Goal: Check status: Check status

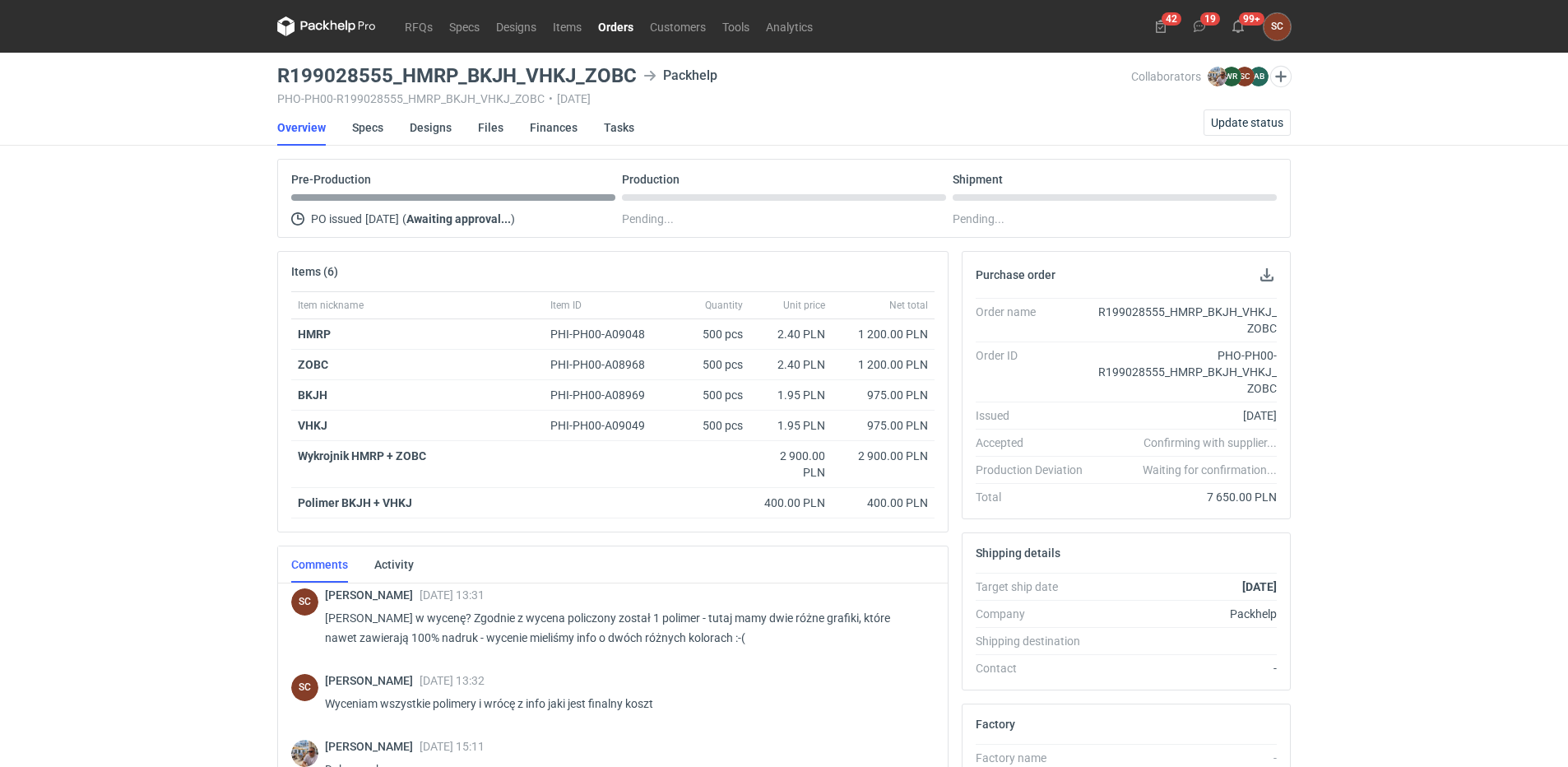
click at [610, 21] on link "Orders" at bounding box center [616, 26] width 52 height 20
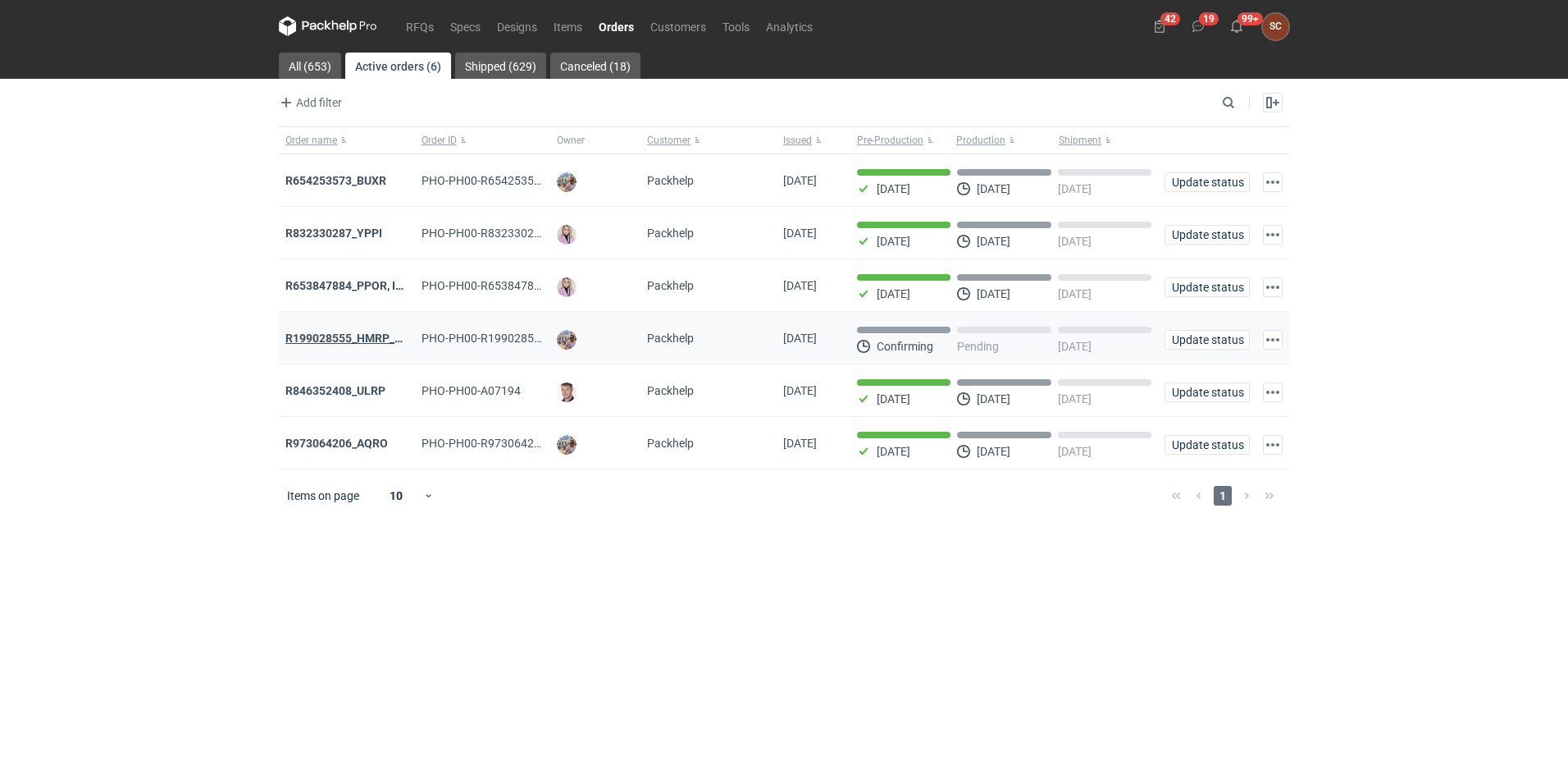
click at [365, 338] on strong "R199028555_HMRP_BKJH_VHKJ_ZOBC" at bounding box center [389, 338] width 209 height 13
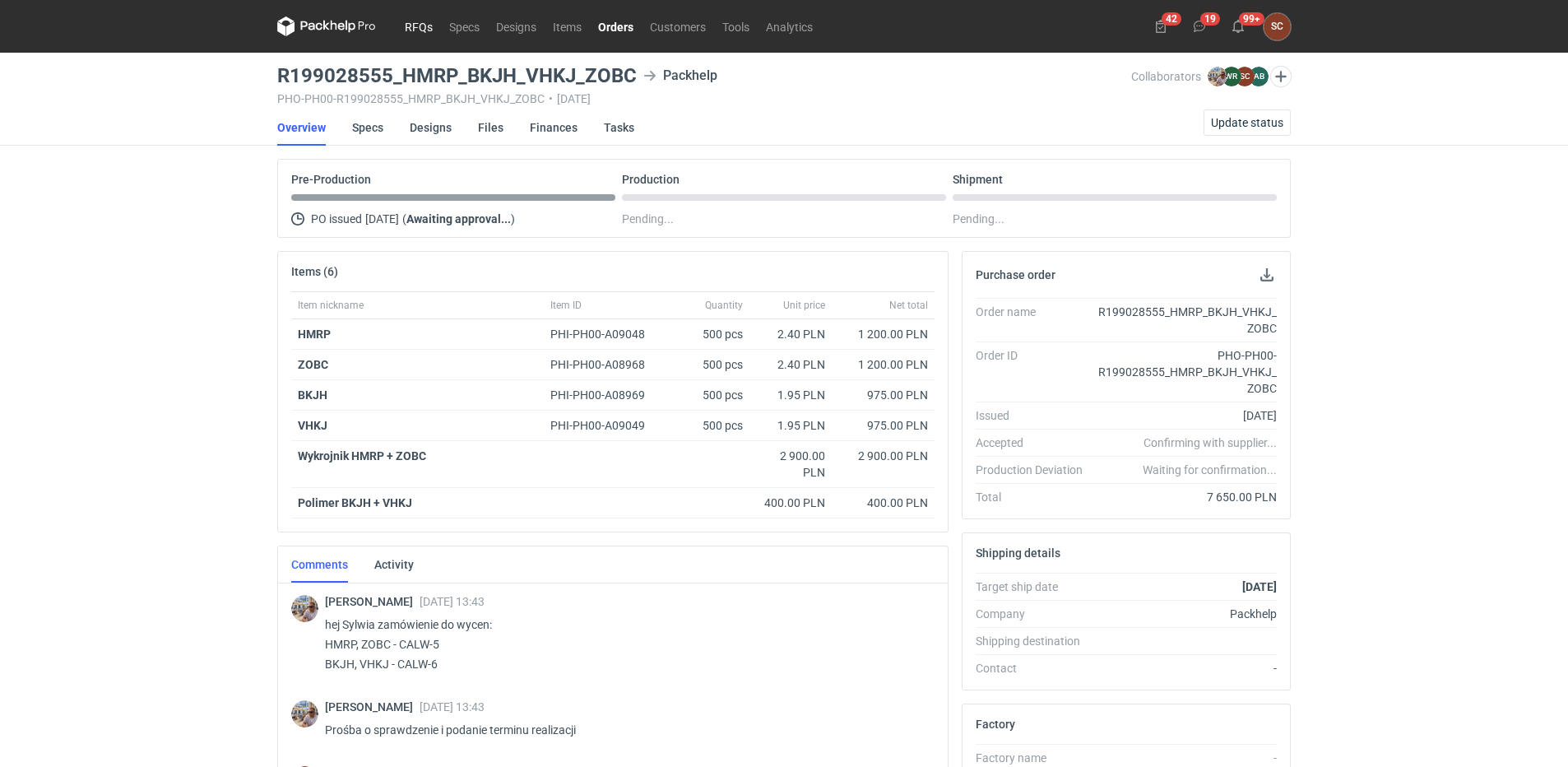
click at [415, 31] on link "RFQs" at bounding box center [419, 26] width 45 height 20
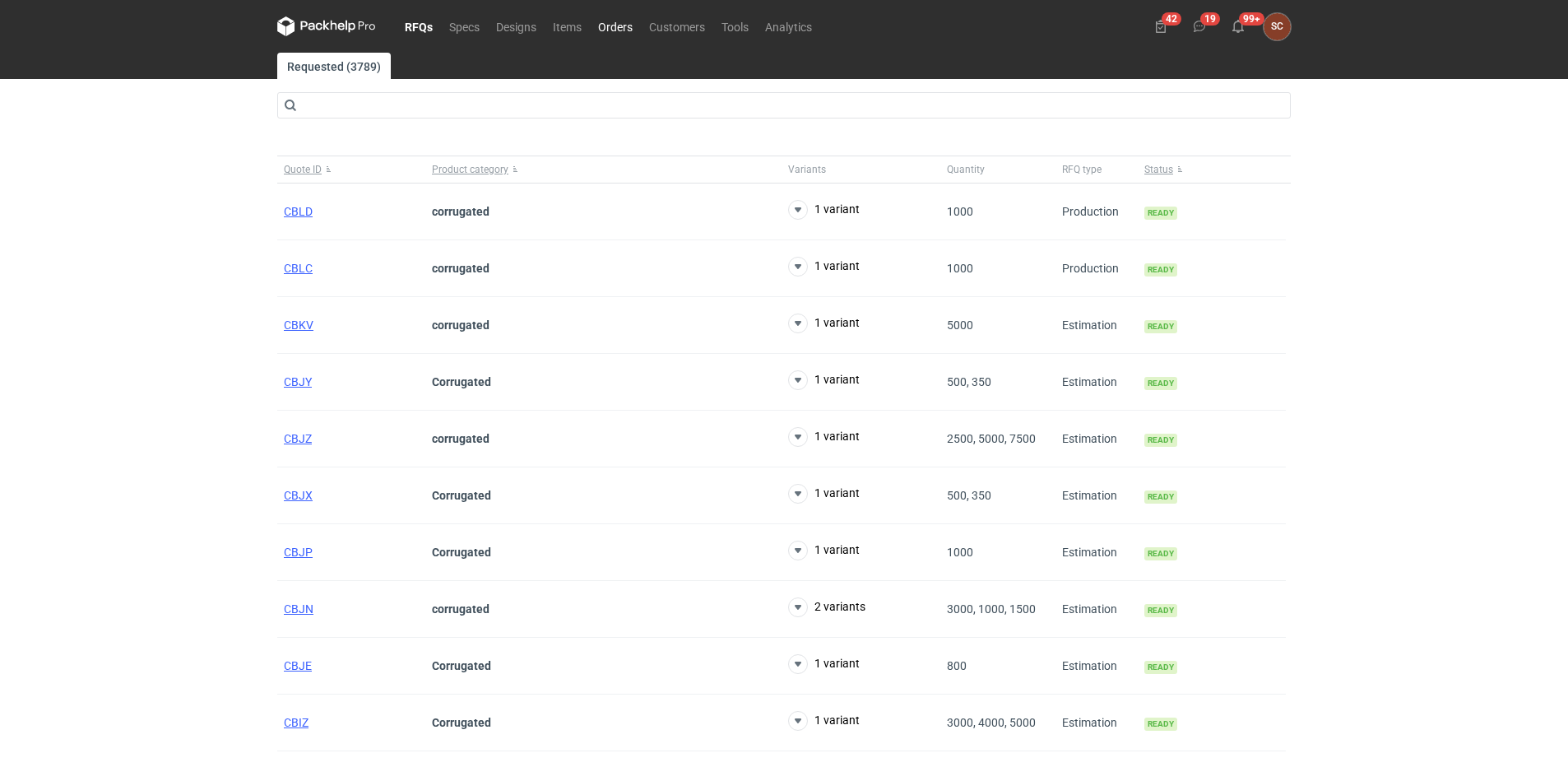
click at [598, 31] on link "Orders" at bounding box center [616, 26] width 51 height 20
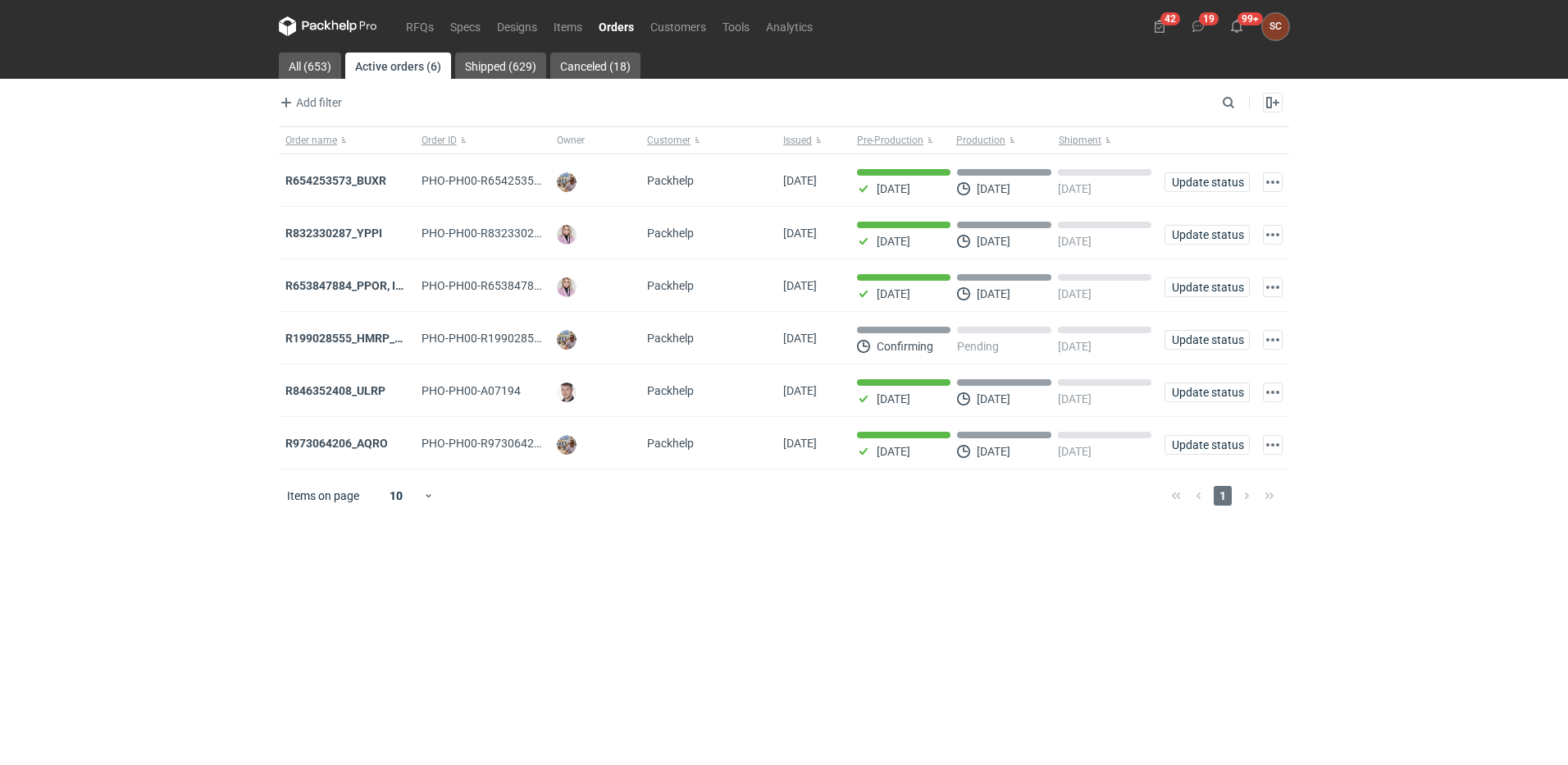
click at [132, 399] on div "RFQs Specs Designs Items Orders Customers Tools Analytics 42 19 99+ SC Sylwia C…" at bounding box center [784, 382] width 1568 height 765
click at [333, 336] on strong "R199028555_HMRP_BKJH_VHKJ_ZOBC" at bounding box center [389, 338] width 209 height 13
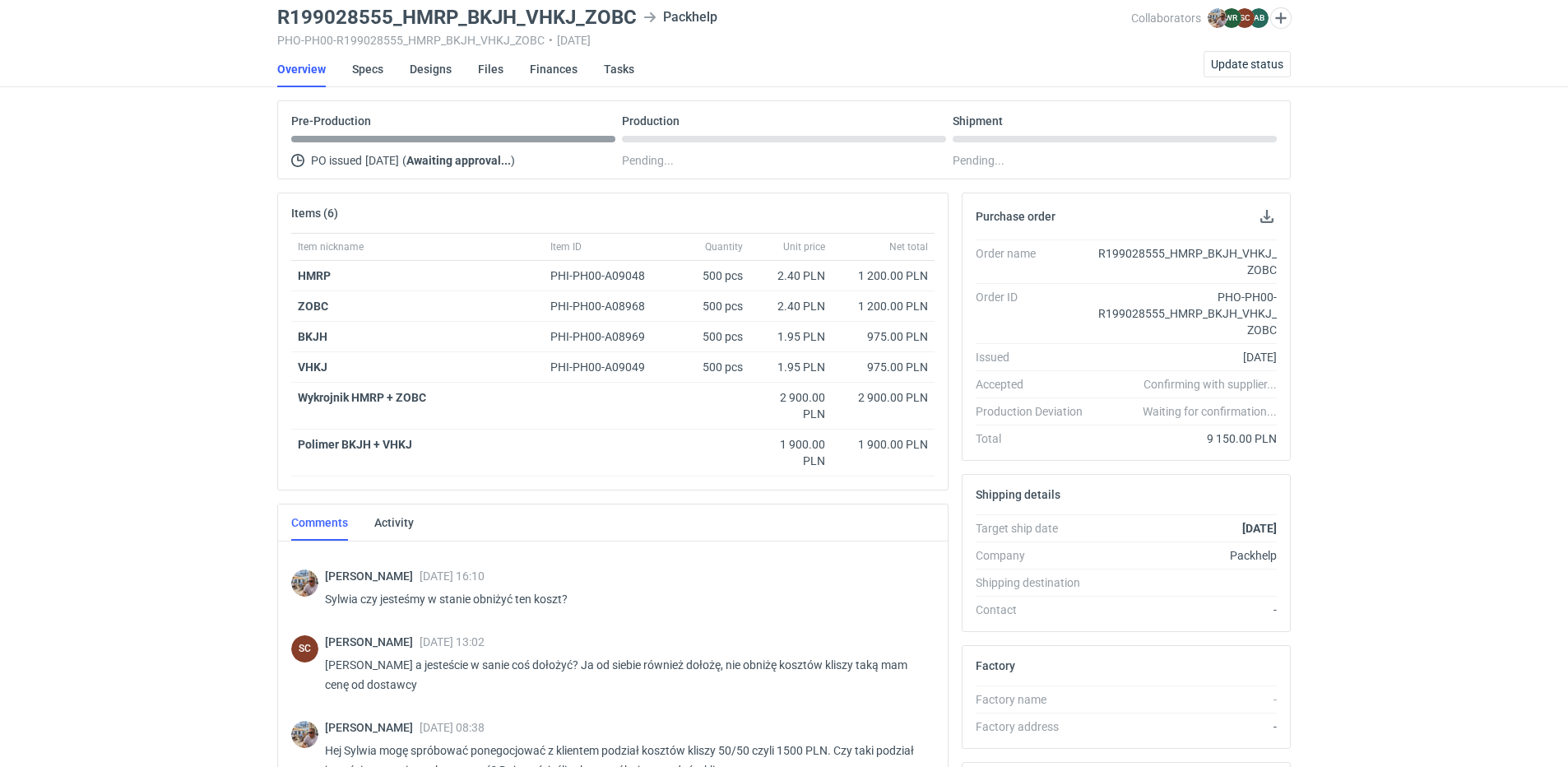
scroll to position [55, 0]
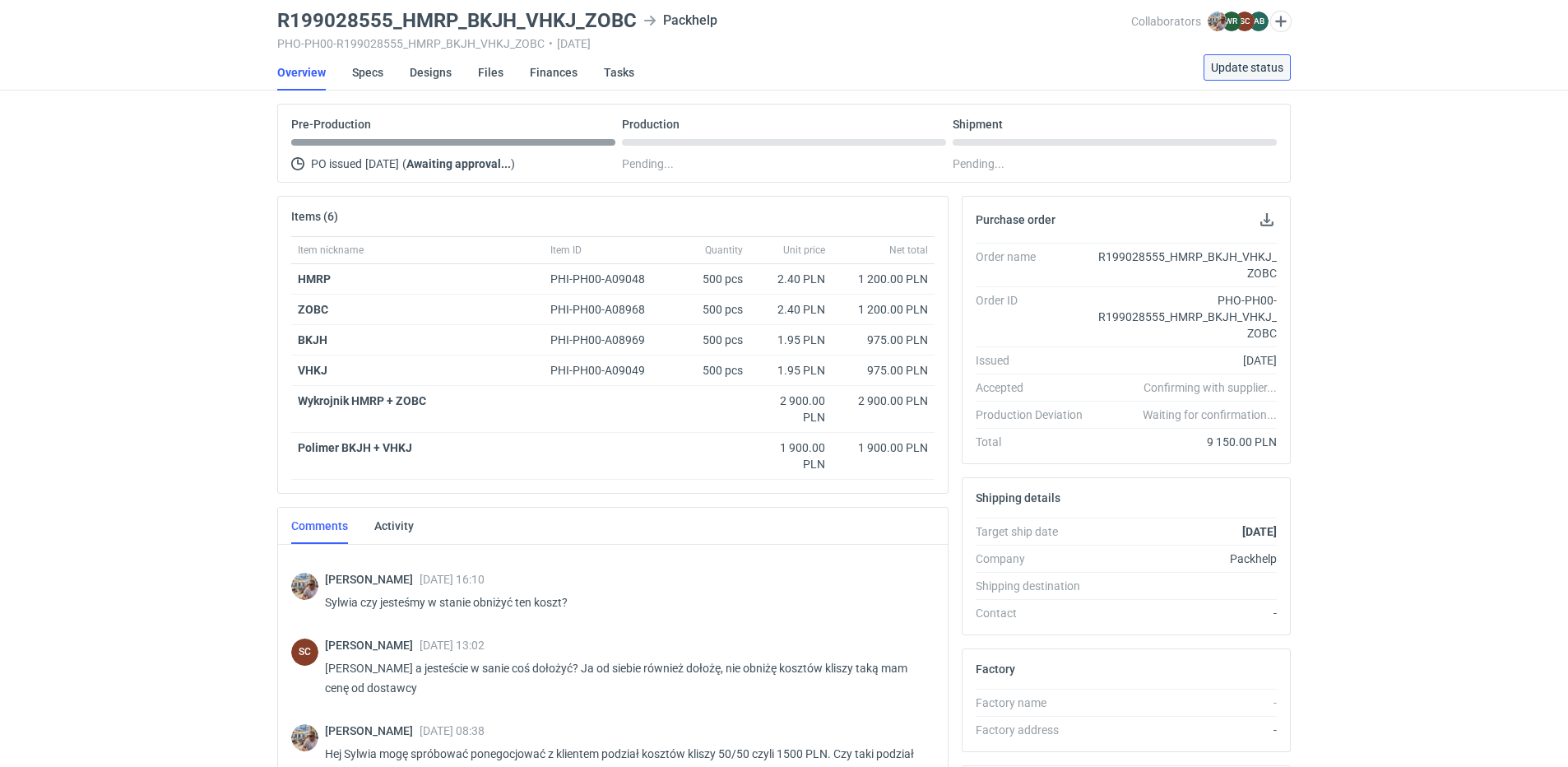
click at [1249, 70] on span "Update status" at bounding box center [1248, 68] width 73 height 12
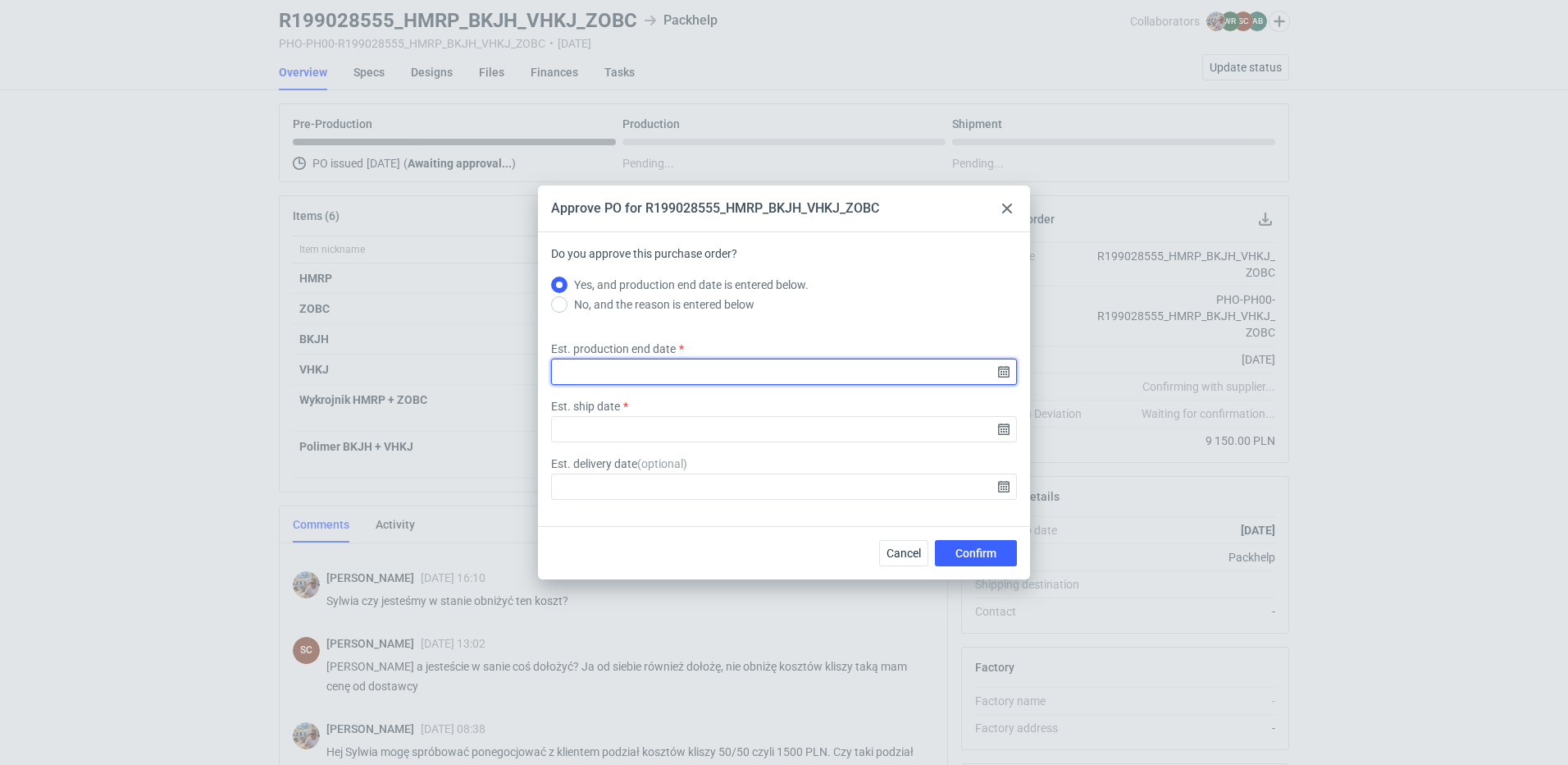
click at [1000, 371] on input "Est. production end date" at bounding box center [784, 372] width 466 height 26
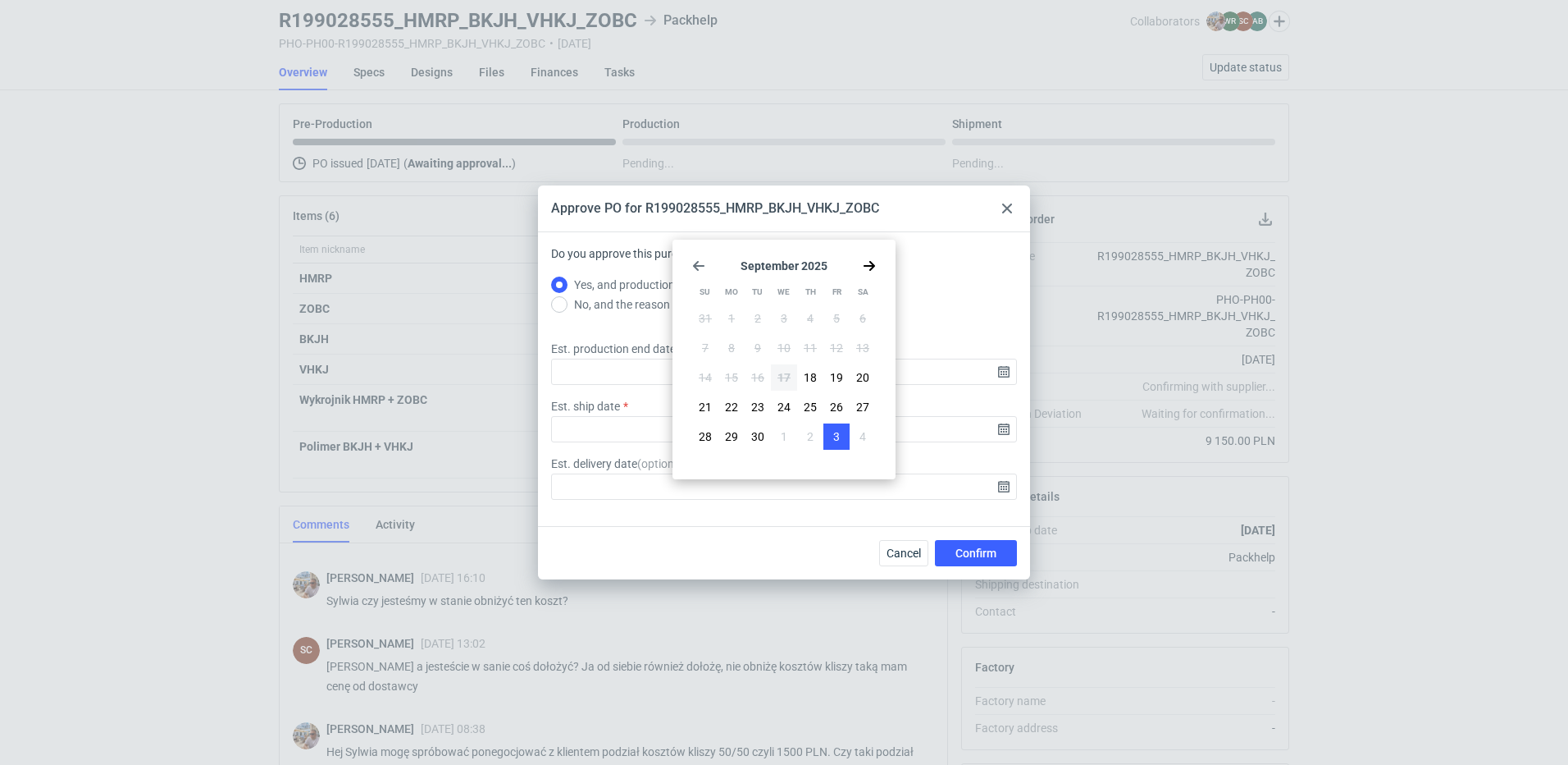
click at [836, 442] on span "3" at bounding box center [836, 437] width 7 height 17
type input "2025-10-03"
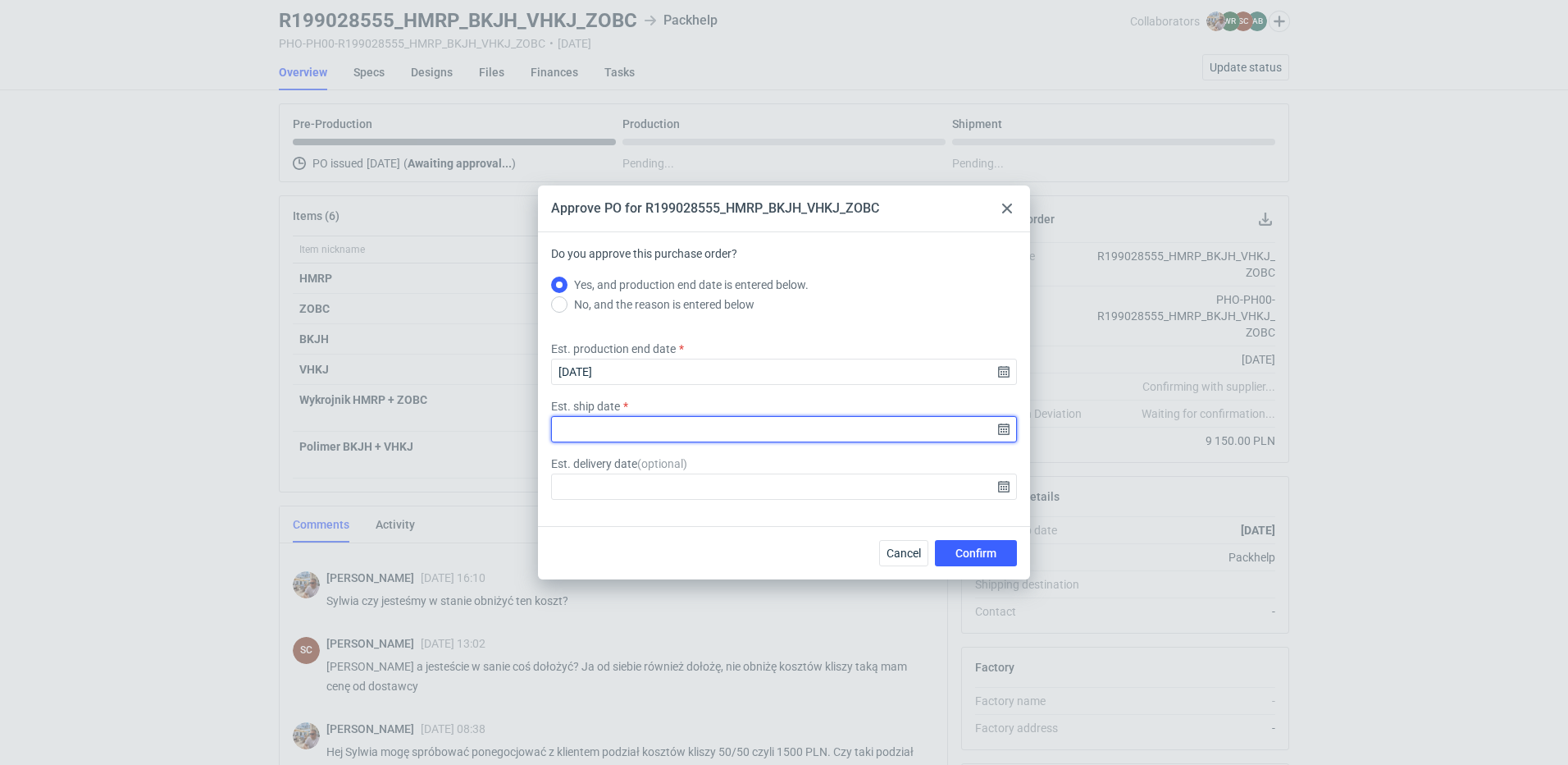
click at [1004, 431] on input "Est. ship date" at bounding box center [784, 429] width 466 height 26
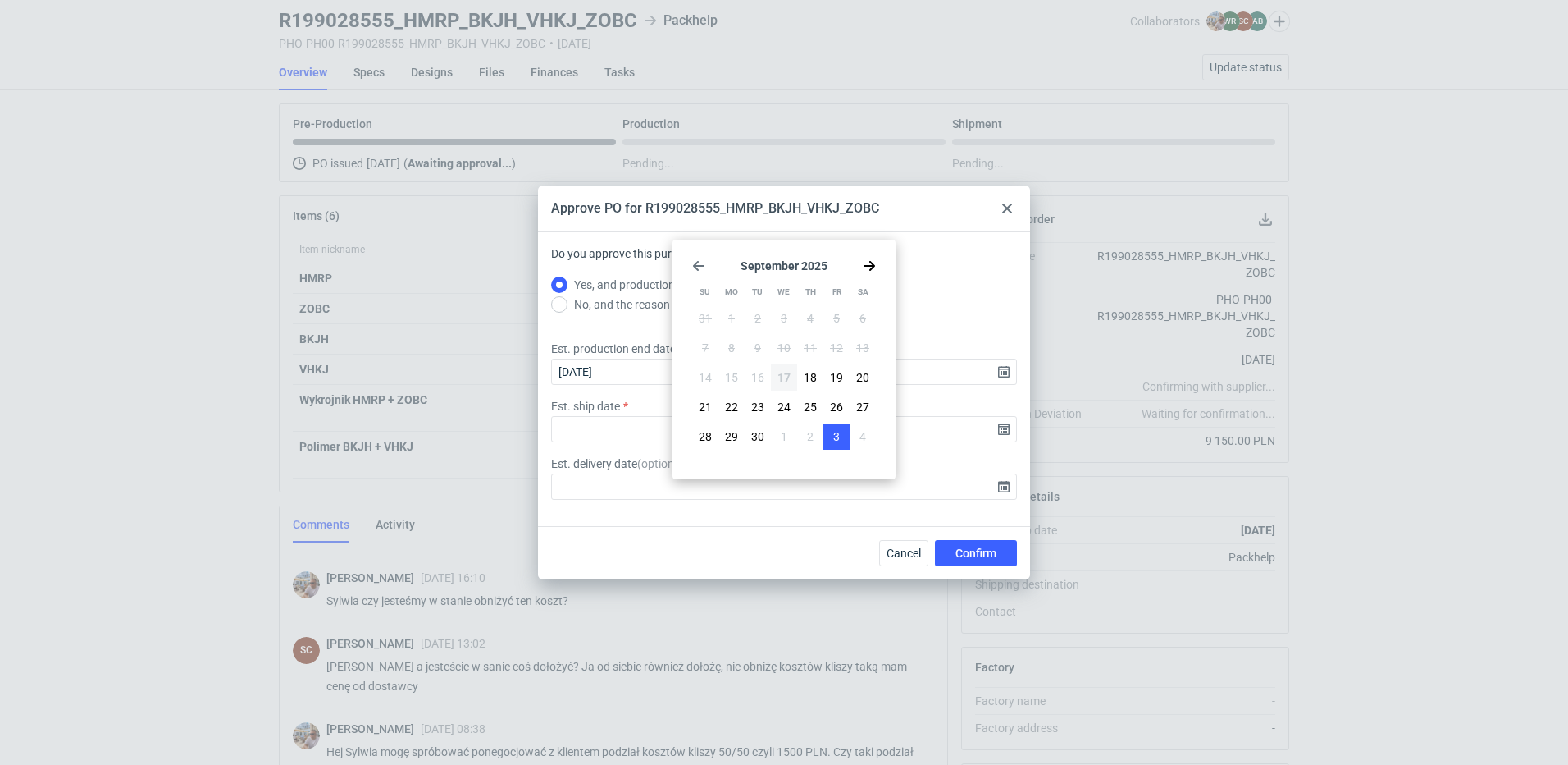
click at [846, 437] on button "3" at bounding box center [836, 437] width 26 height 26
type input "2025-10-03"
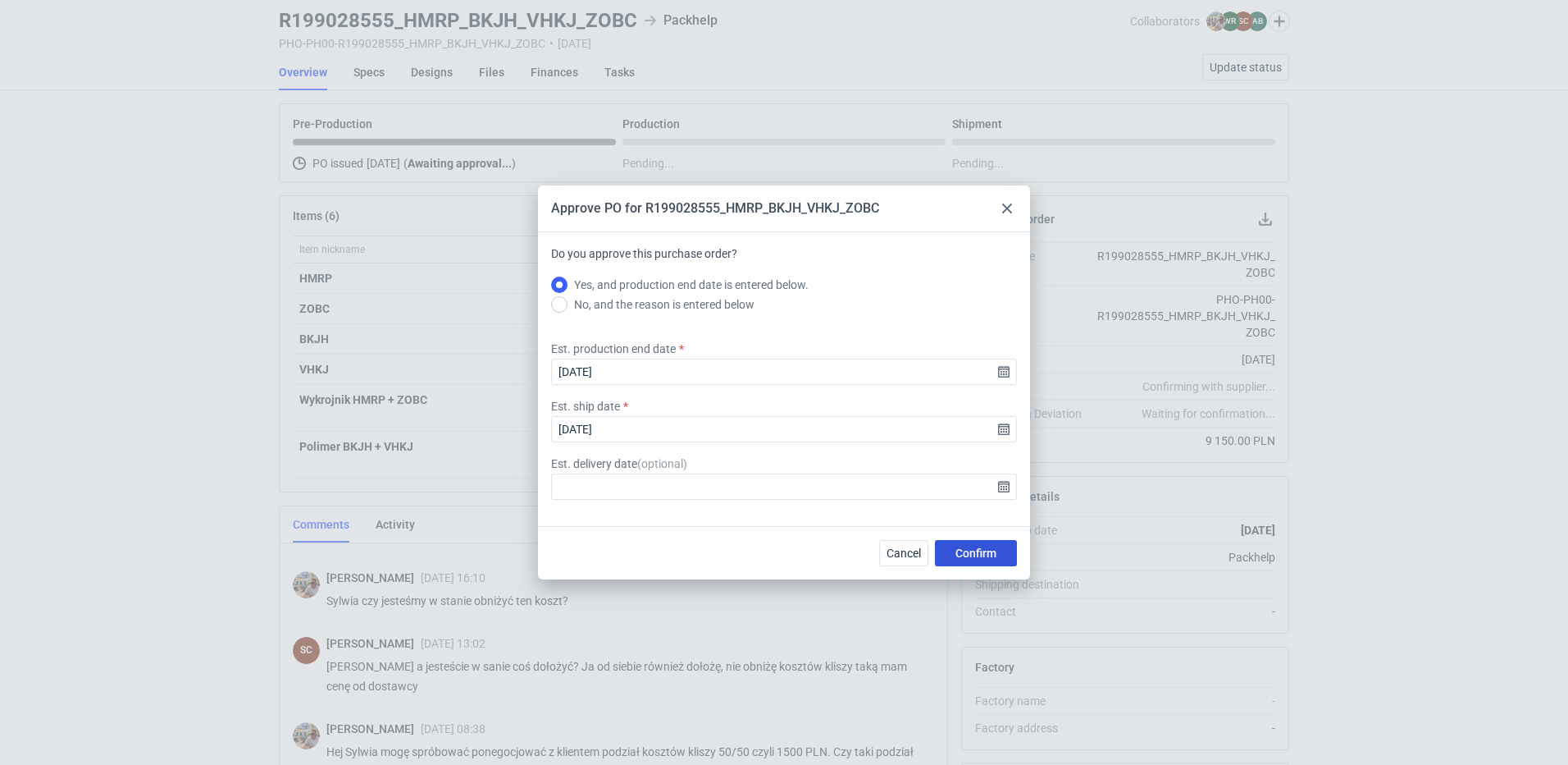
click at [955, 555] on span "Confirm" at bounding box center [976, 553] width 41 height 12
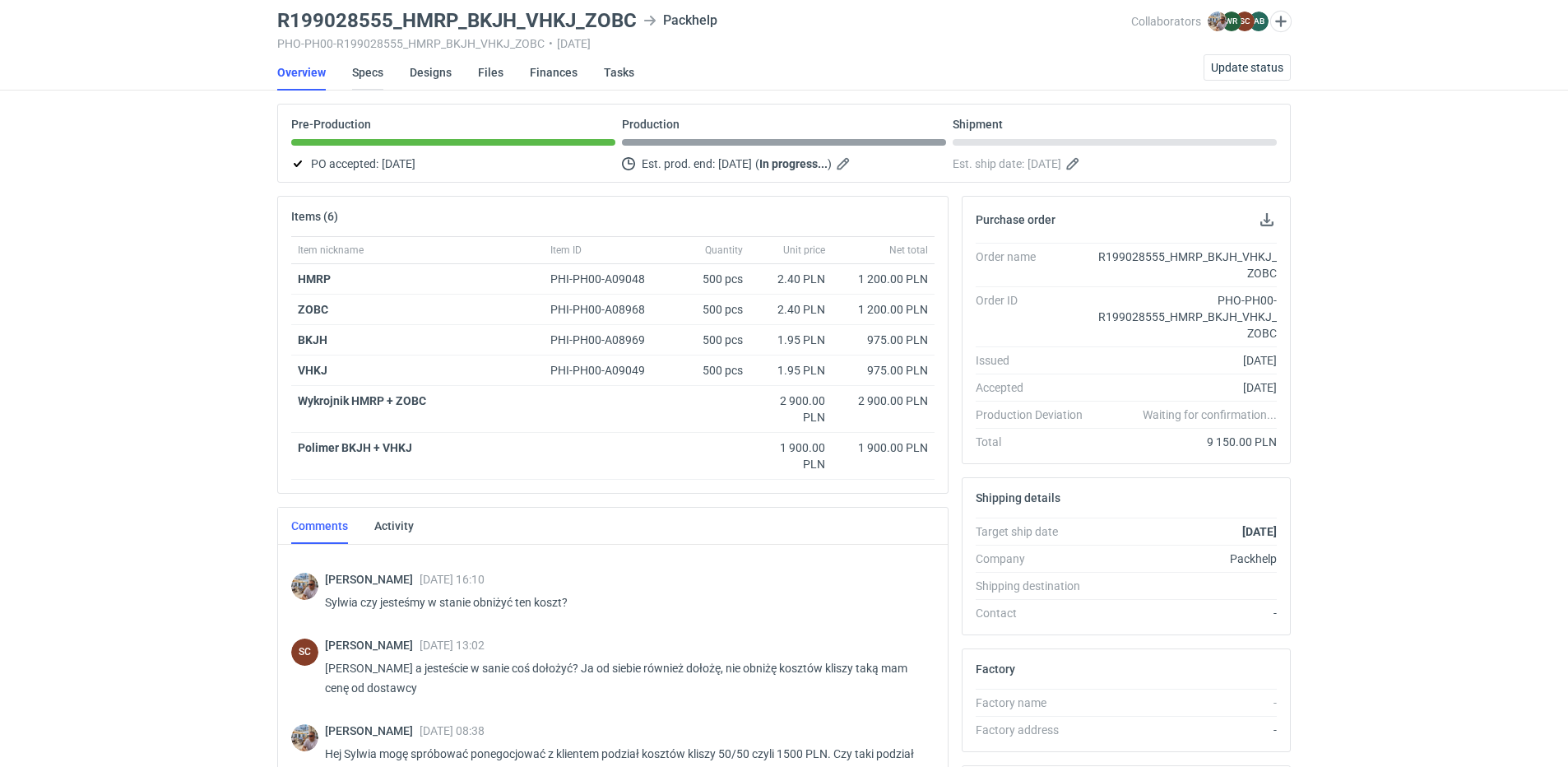
click at [361, 66] on link "Specs" at bounding box center [368, 73] width 31 height 36
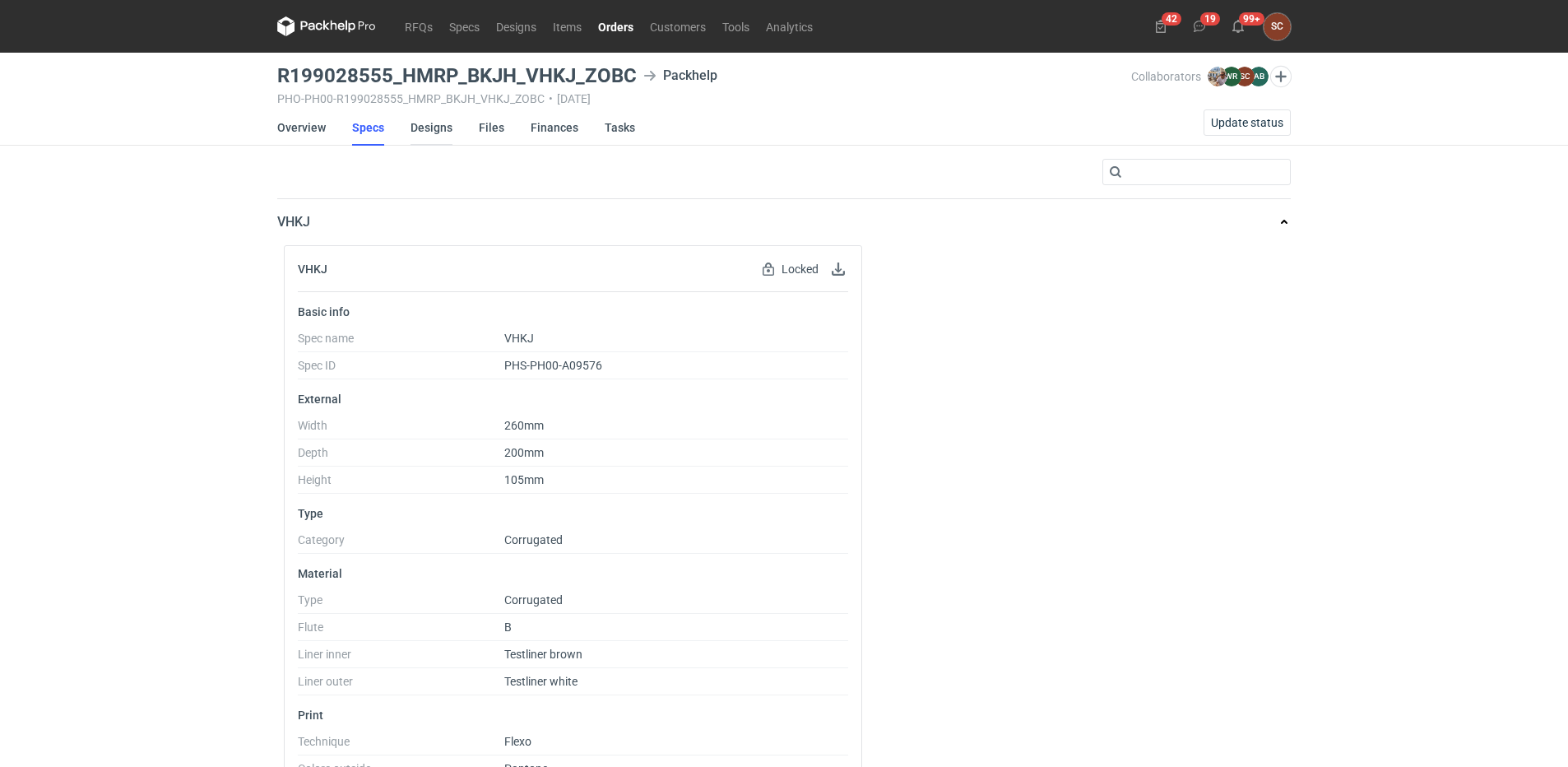
click at [434, 129] on link "Designs" at bounding box center [431, 127] width 42 height 36
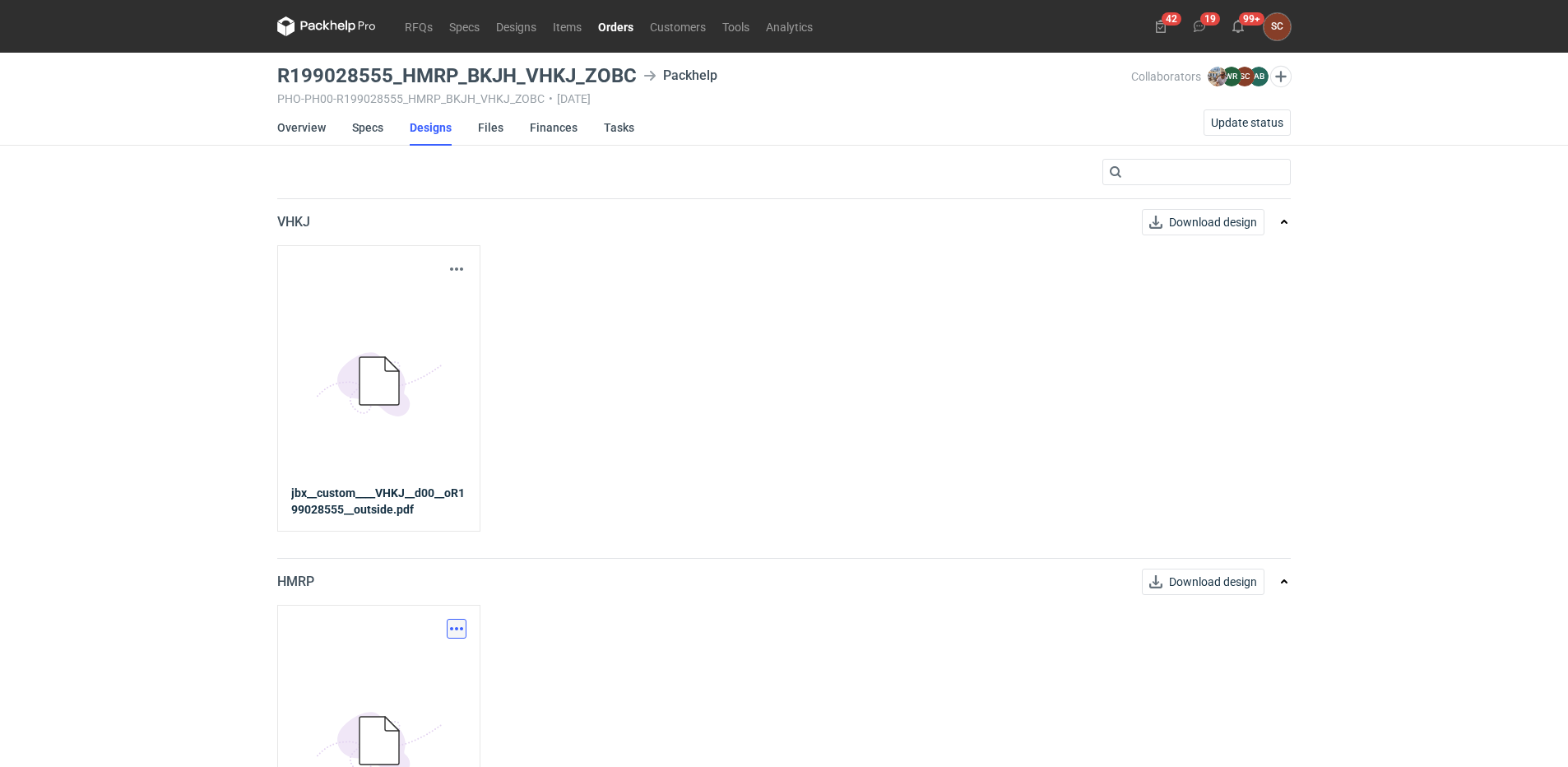
click at [456, 623] on button "button" at bounding box center [457, 629] width 20 height 20
click at [373, 667] on link "Download design part" at bounding box center [384, 665] width 151 height 26
click at [295, 122] on link "Overview" at bounding box center [301, 127] width 49 height 36
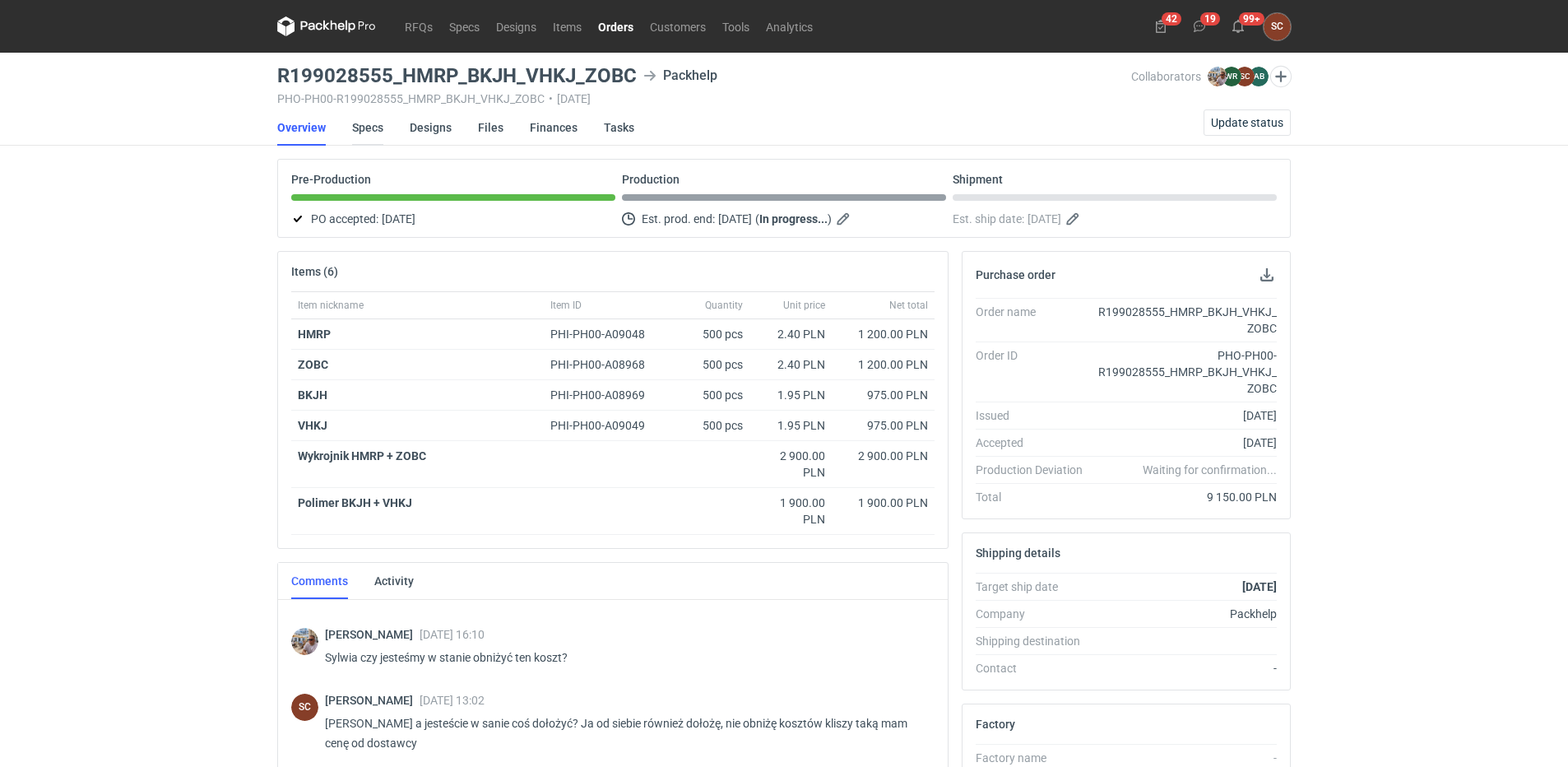
click at [376, 124] on link "Specs" at bounding box center [368, 127] width 31 height 36
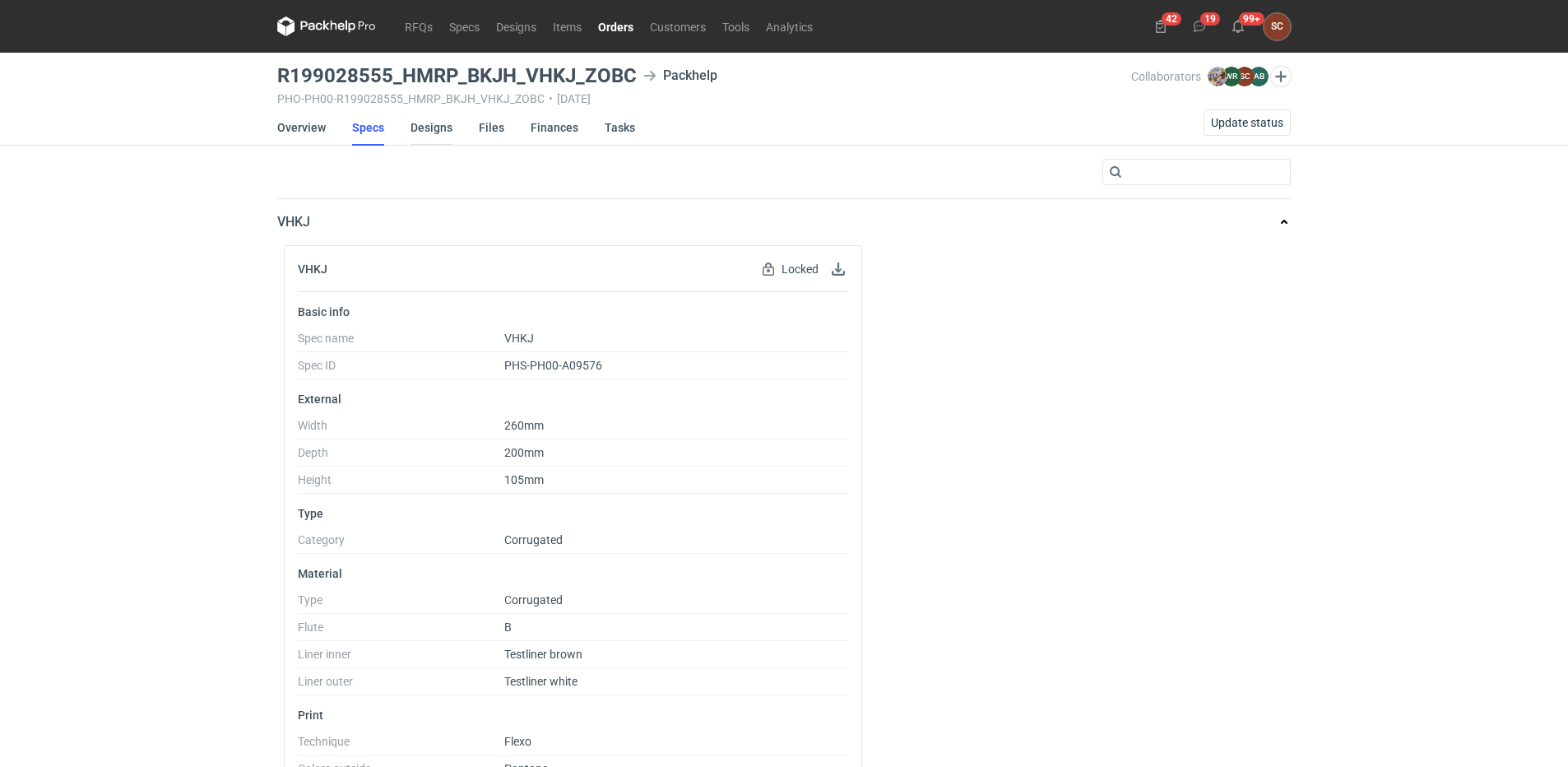
click at [441, 128] on link "Designs" at bounding box center [431, 127] width 42 height 36
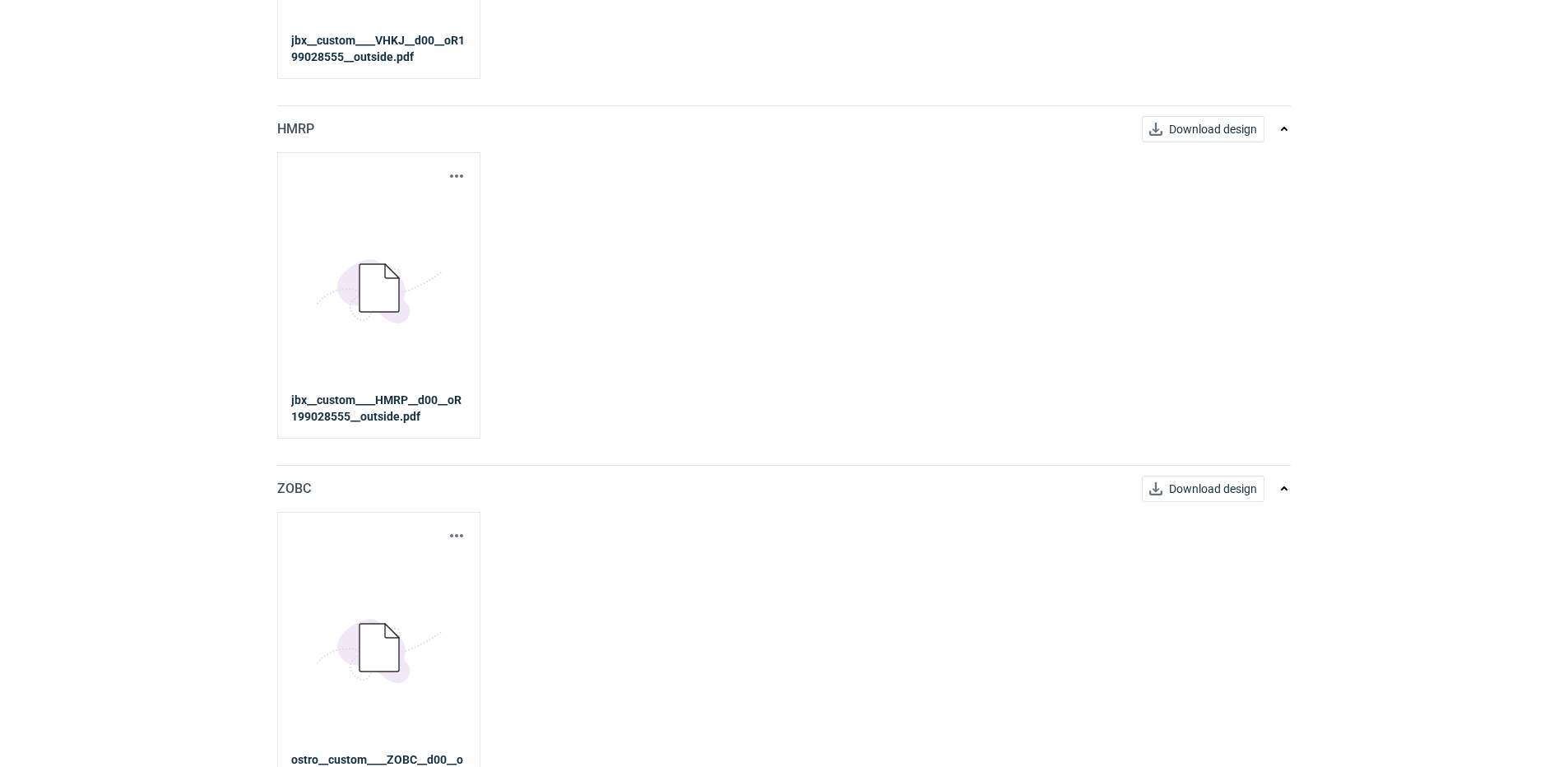
scroll to position [494, 0]
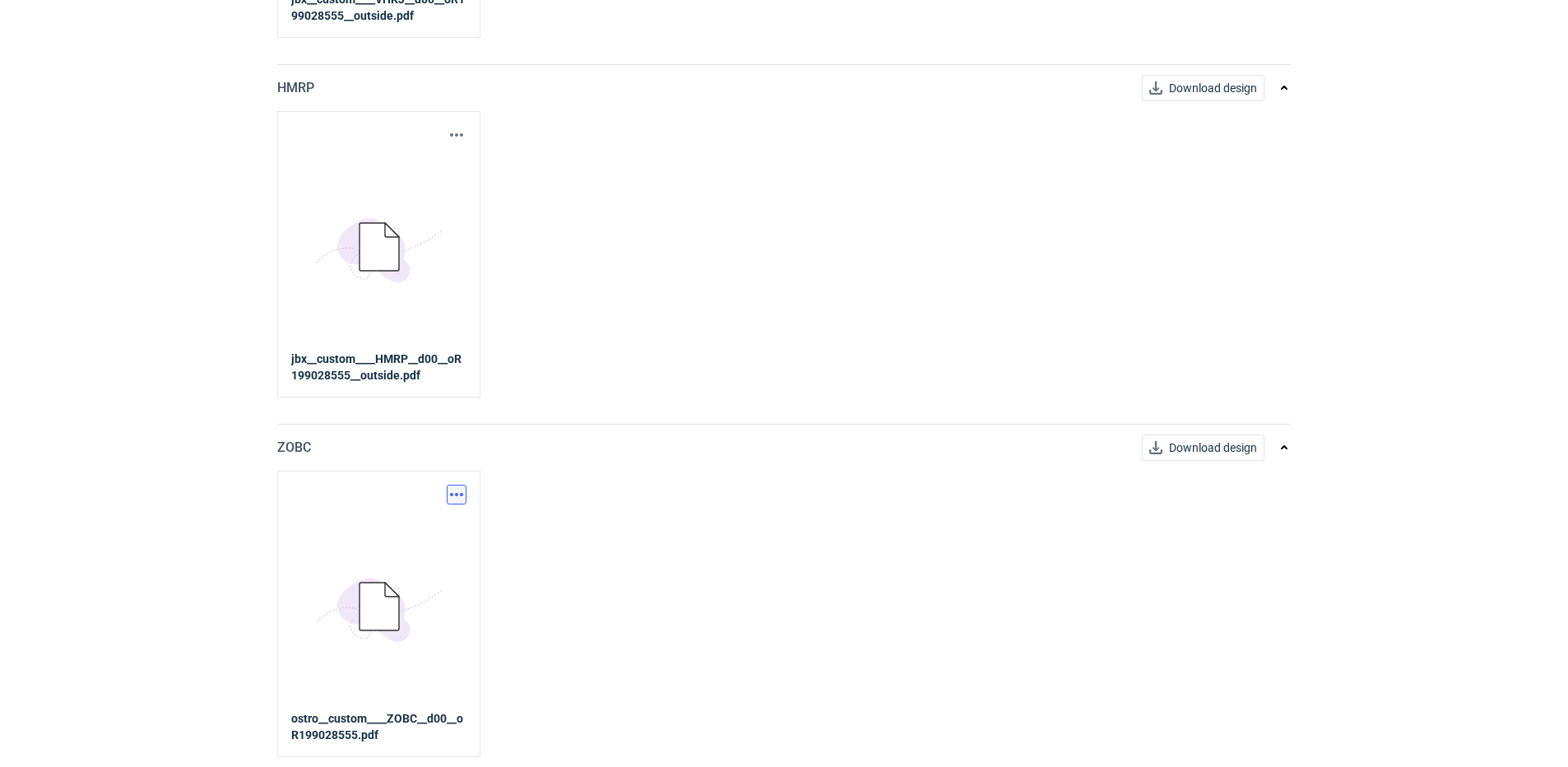
click at [449, 492] on button "button" at bounding box center [457, 495] width 20 height 20
click at [387, 532] on link "Download design part" at bounding box center [384, 530] width 151 height 26
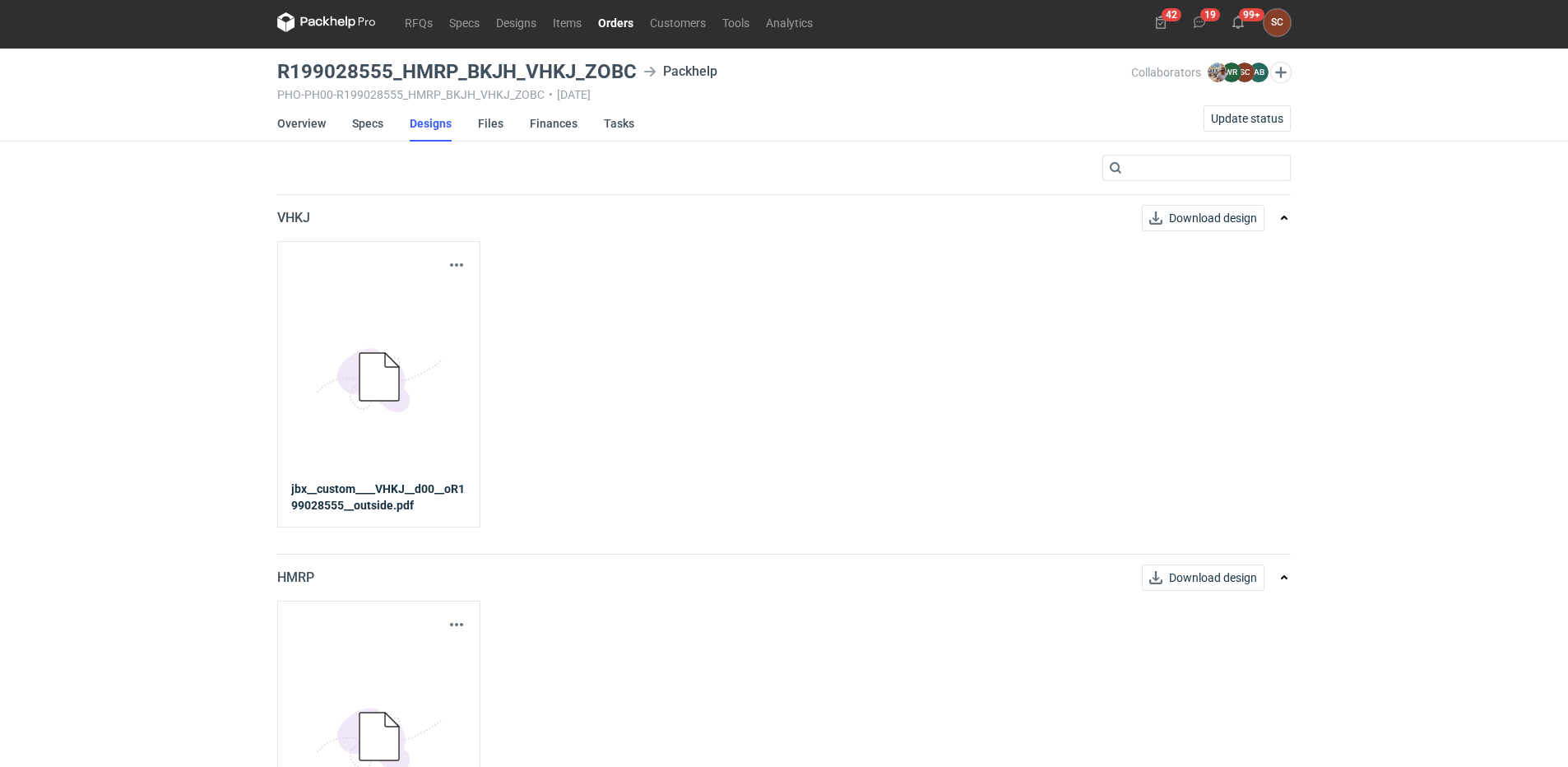
scroll to position [0, 0]
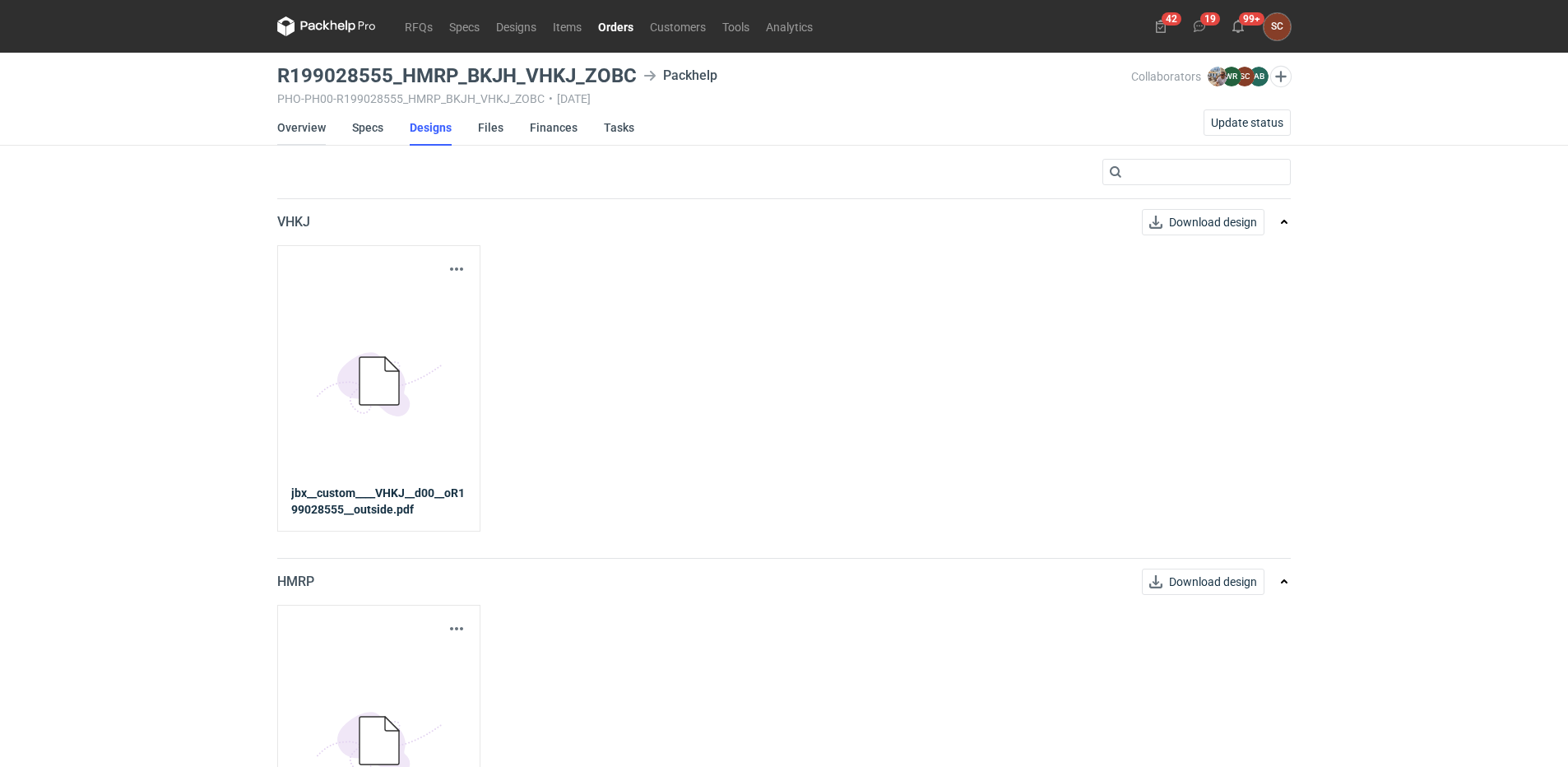
click at [309, 129] on link "Overview" at bounding box center [301, 127] width 49 height 36
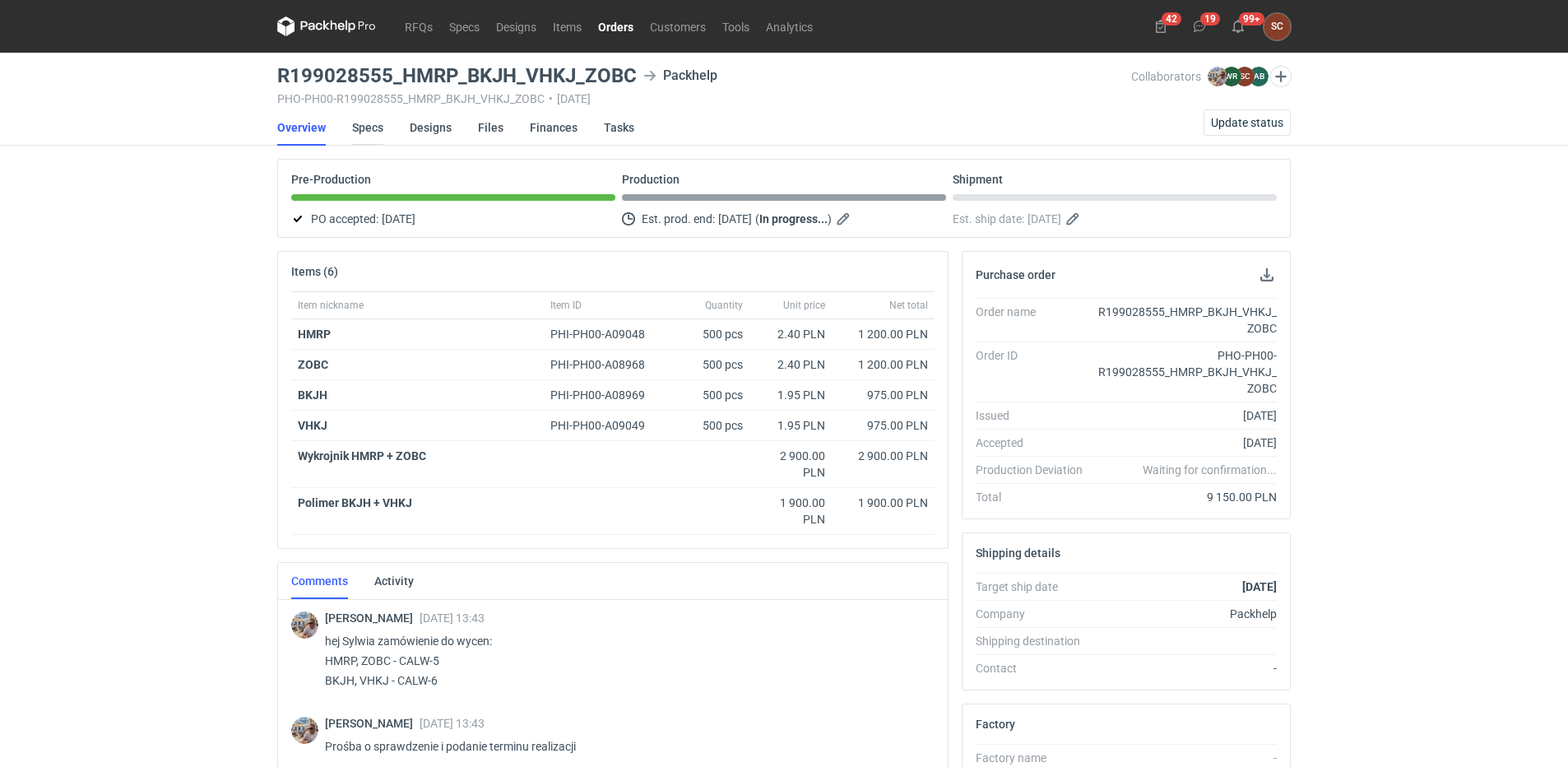
click at [368, 131] on link "Specs" at bounding box center [368, 127] width 31 height 36
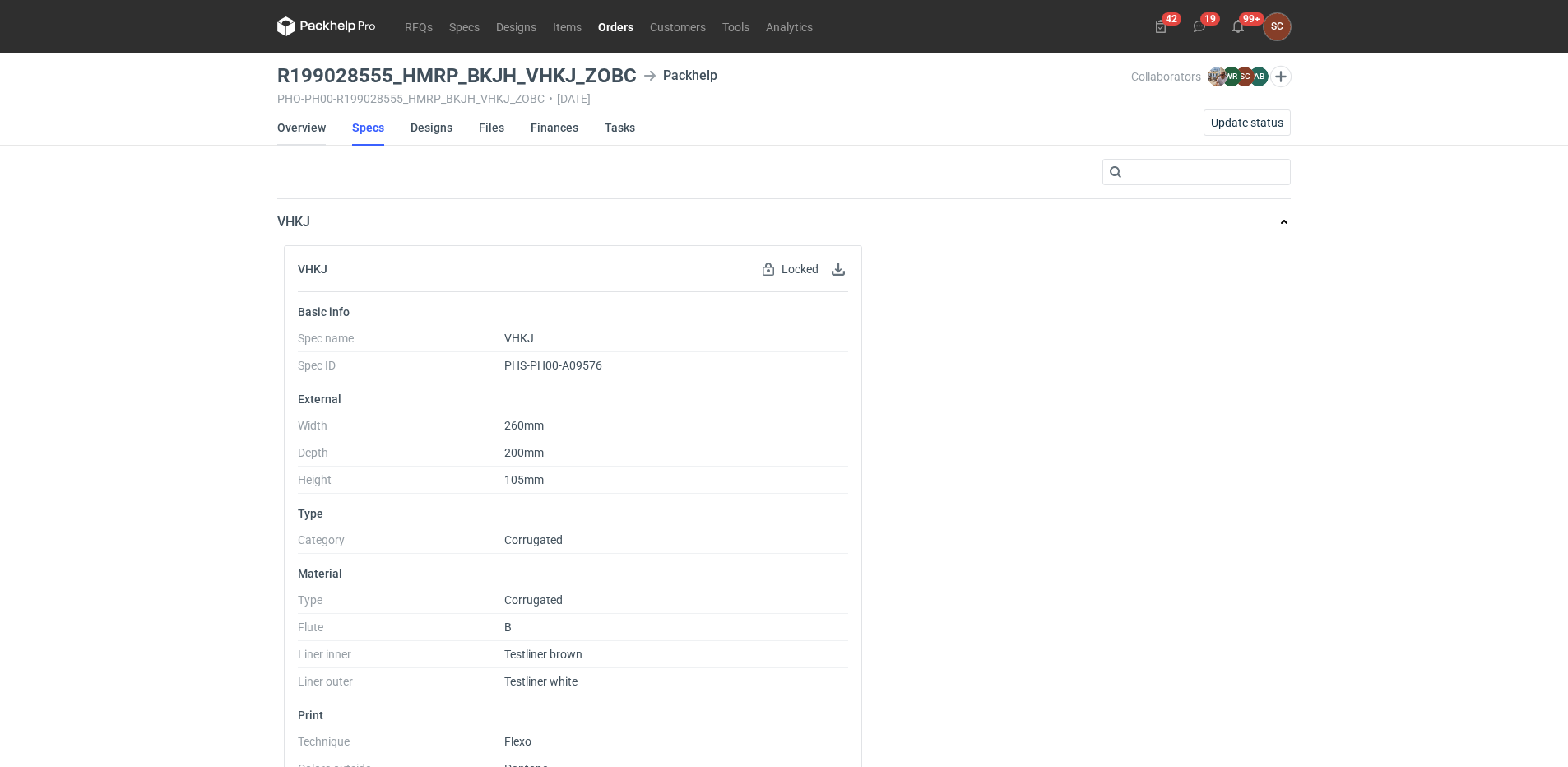
click at [300, 123] on link "Overview" at bounding box center [301, 127] width 49 height 36
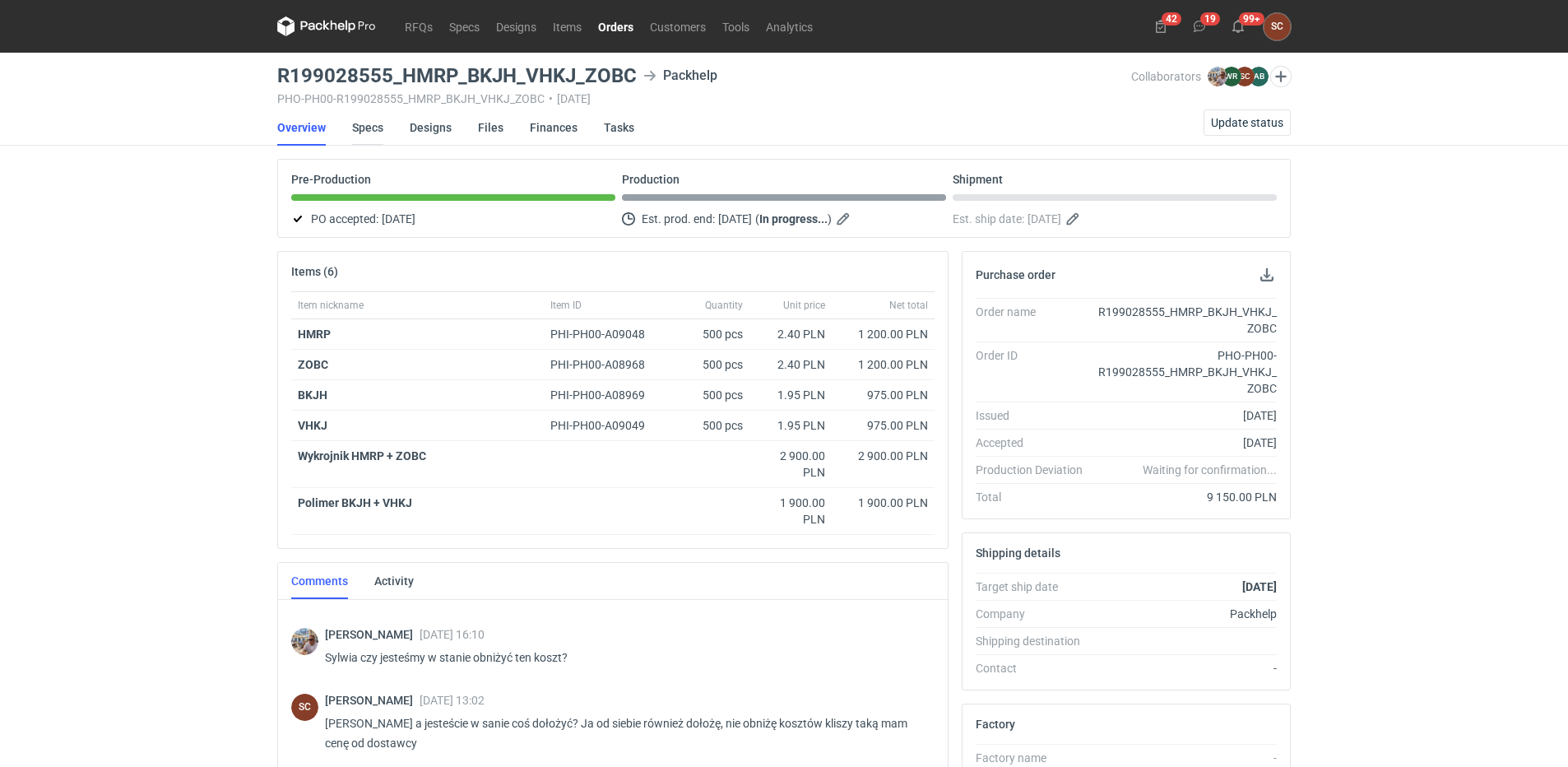
click at [372, 127] on link "Specs" at bounding box center [368, 127] width 31 height 36
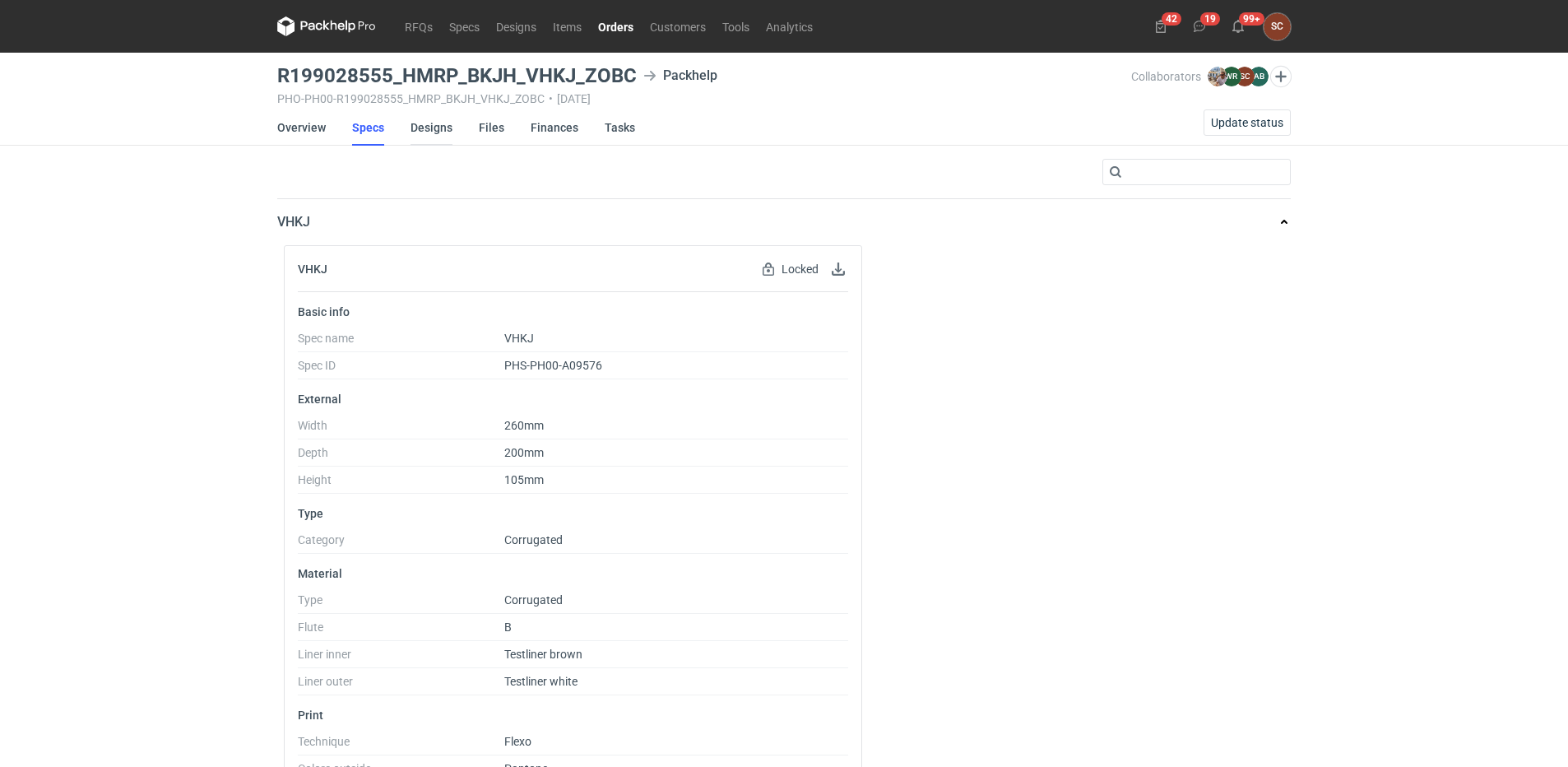
click at [433, 124] on link "Designs" at bounding box center [431, 127] width 42 height 36
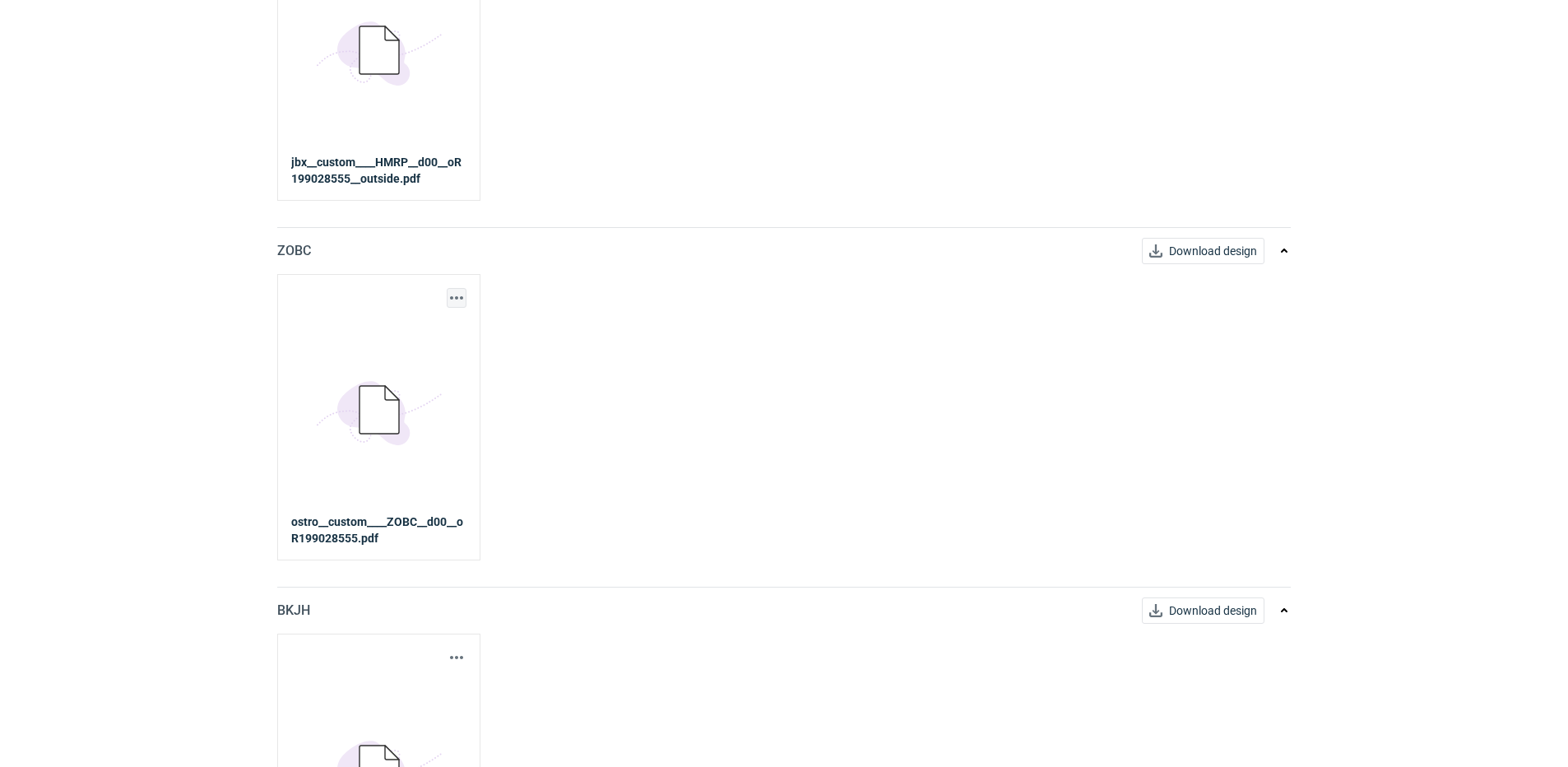
scroll to position [741, 0]
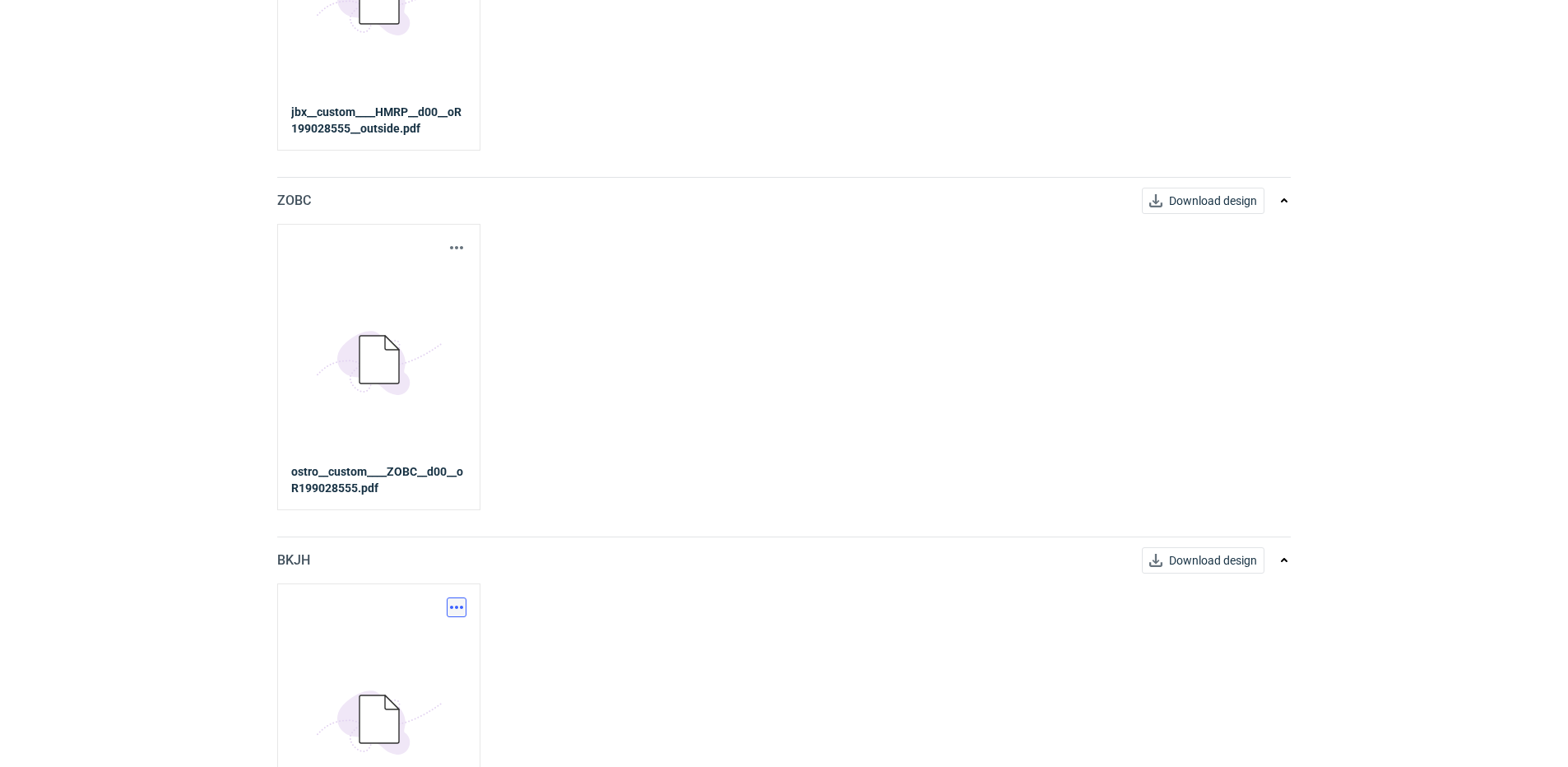
click at [458, 604] on button "button" at bounding box center [457, 607] width 20 height 20
click at [417, 629] on div "Download design part" at bounding box center [384, 644] width 165 height 40
click at [414, 637] on link "Download design part" at bounding box center [384, 644] width 151 height 26
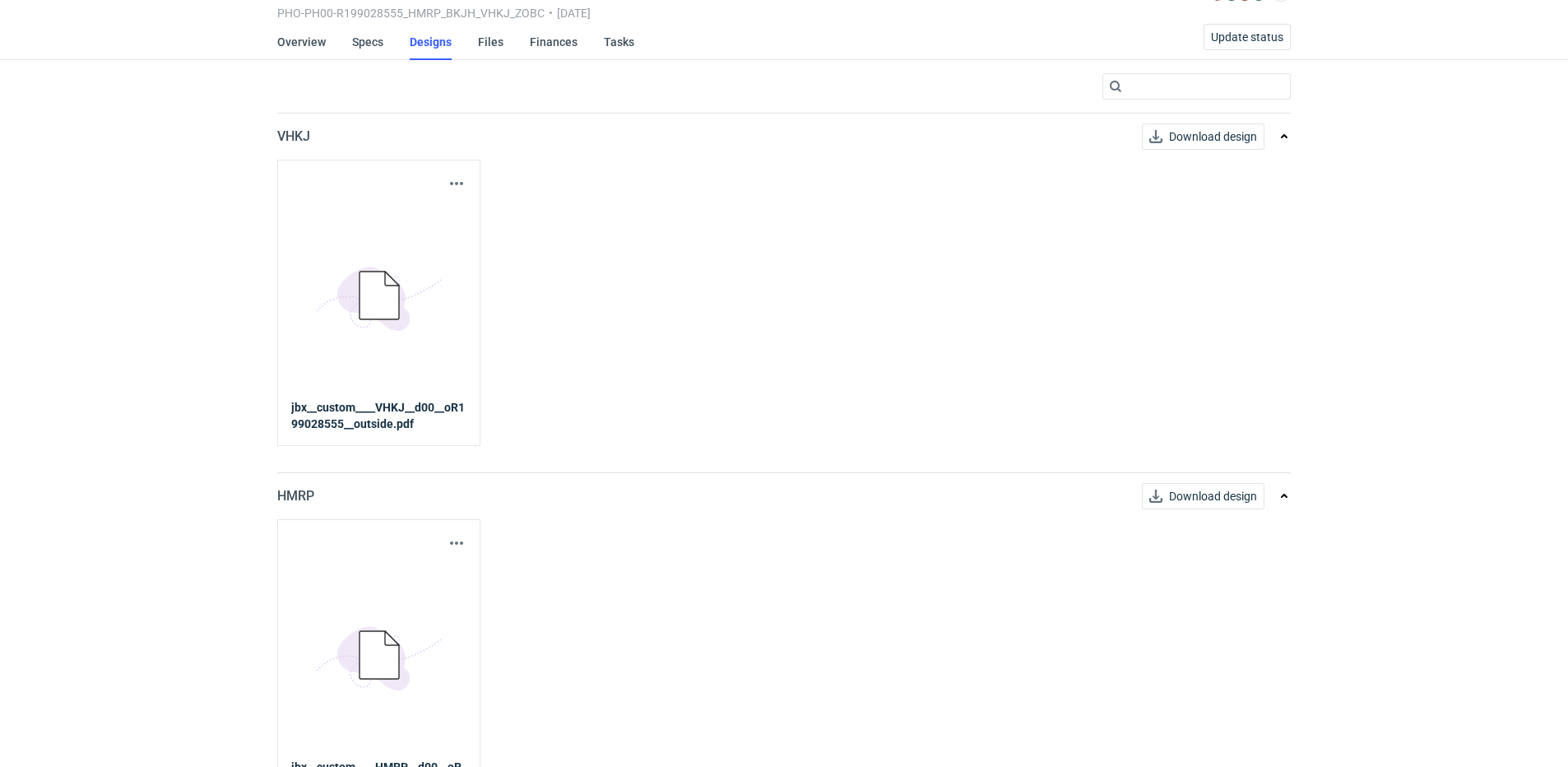
scroll to position [0, 0]
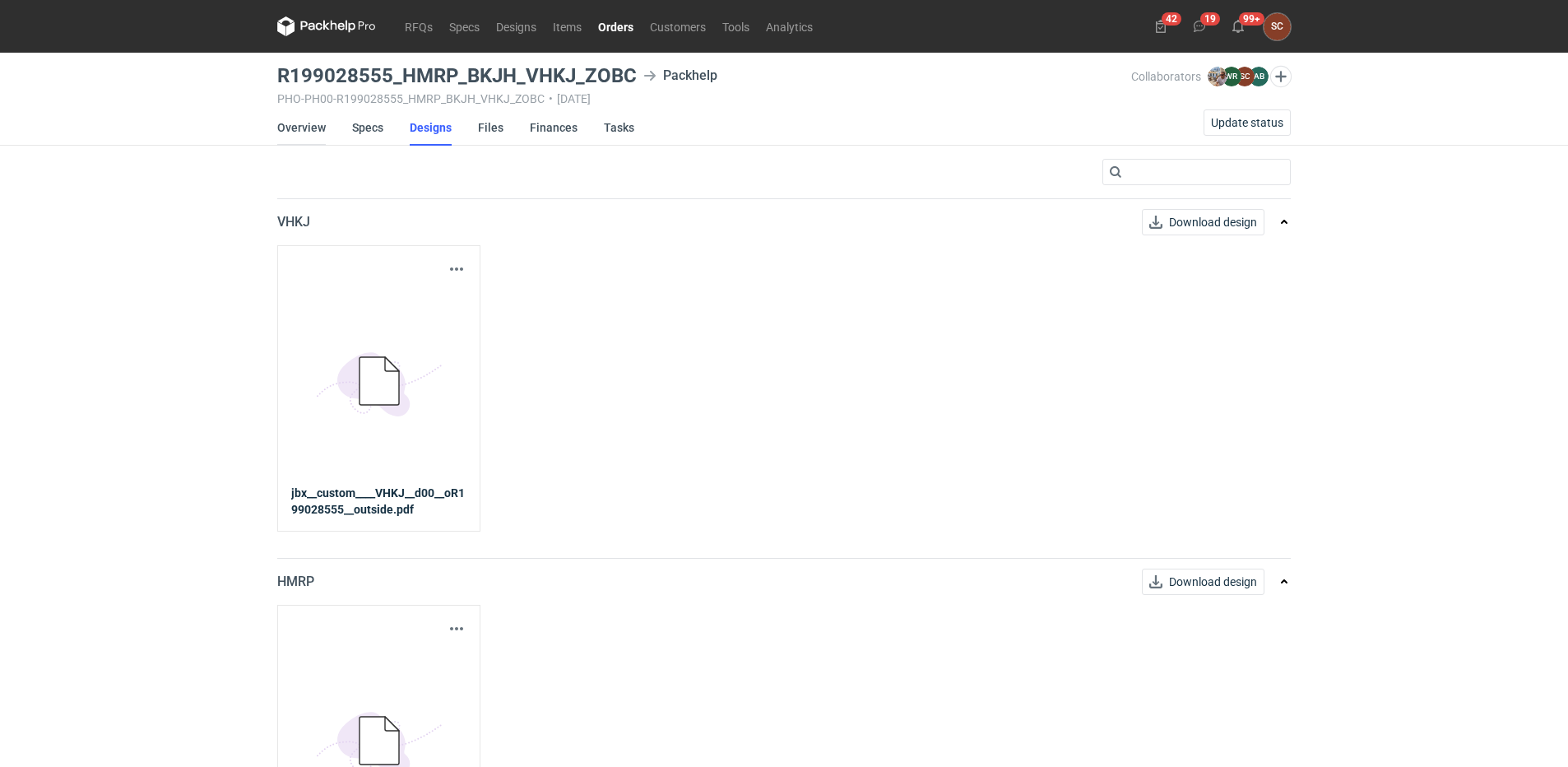
click at [310, 126] on link "Overview" at bounding box center [301, 127] width 49 height 36
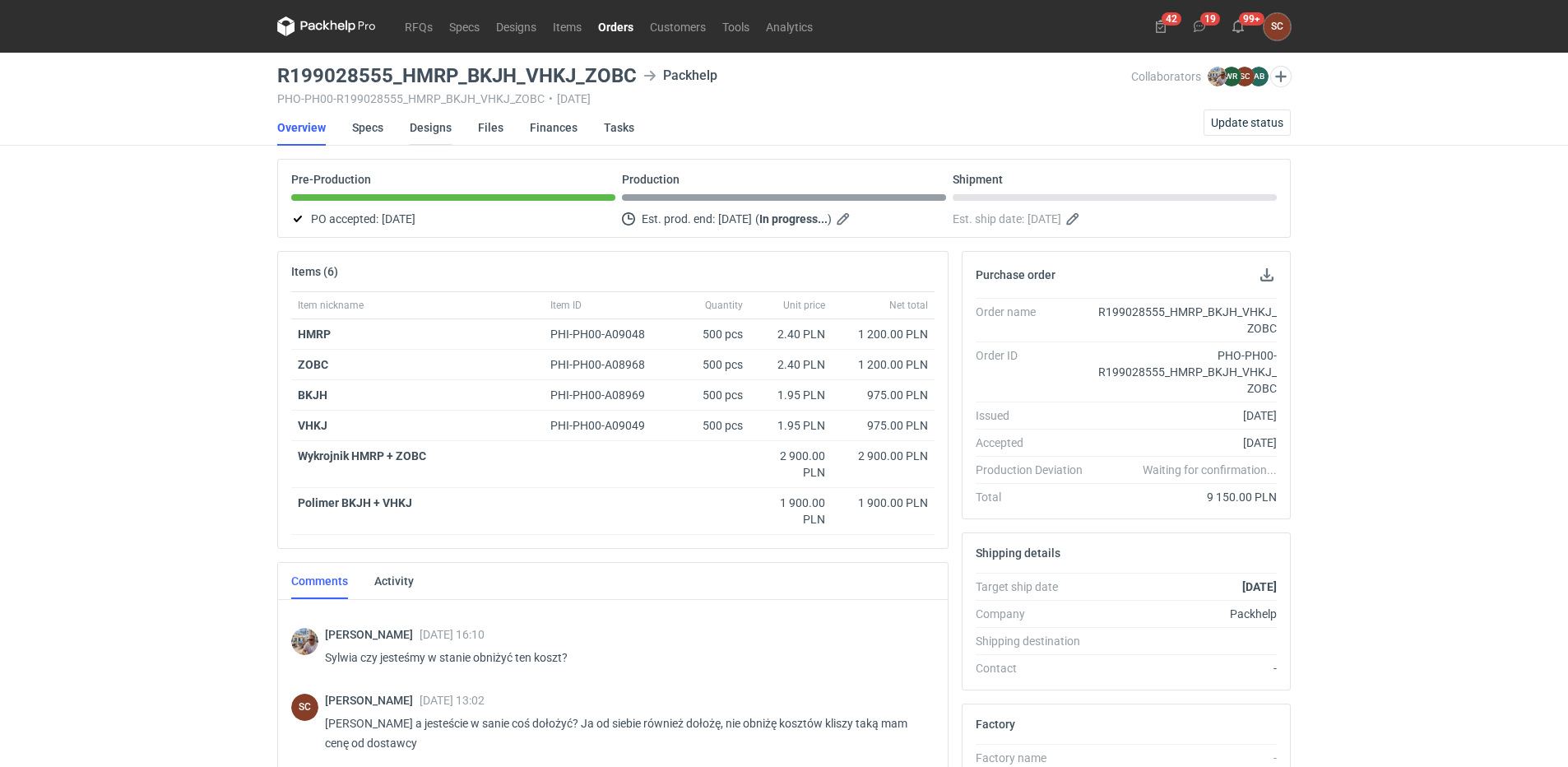
click at [442, 131] on link "Designs" at bounding box center [430, 127] width 42 height 36
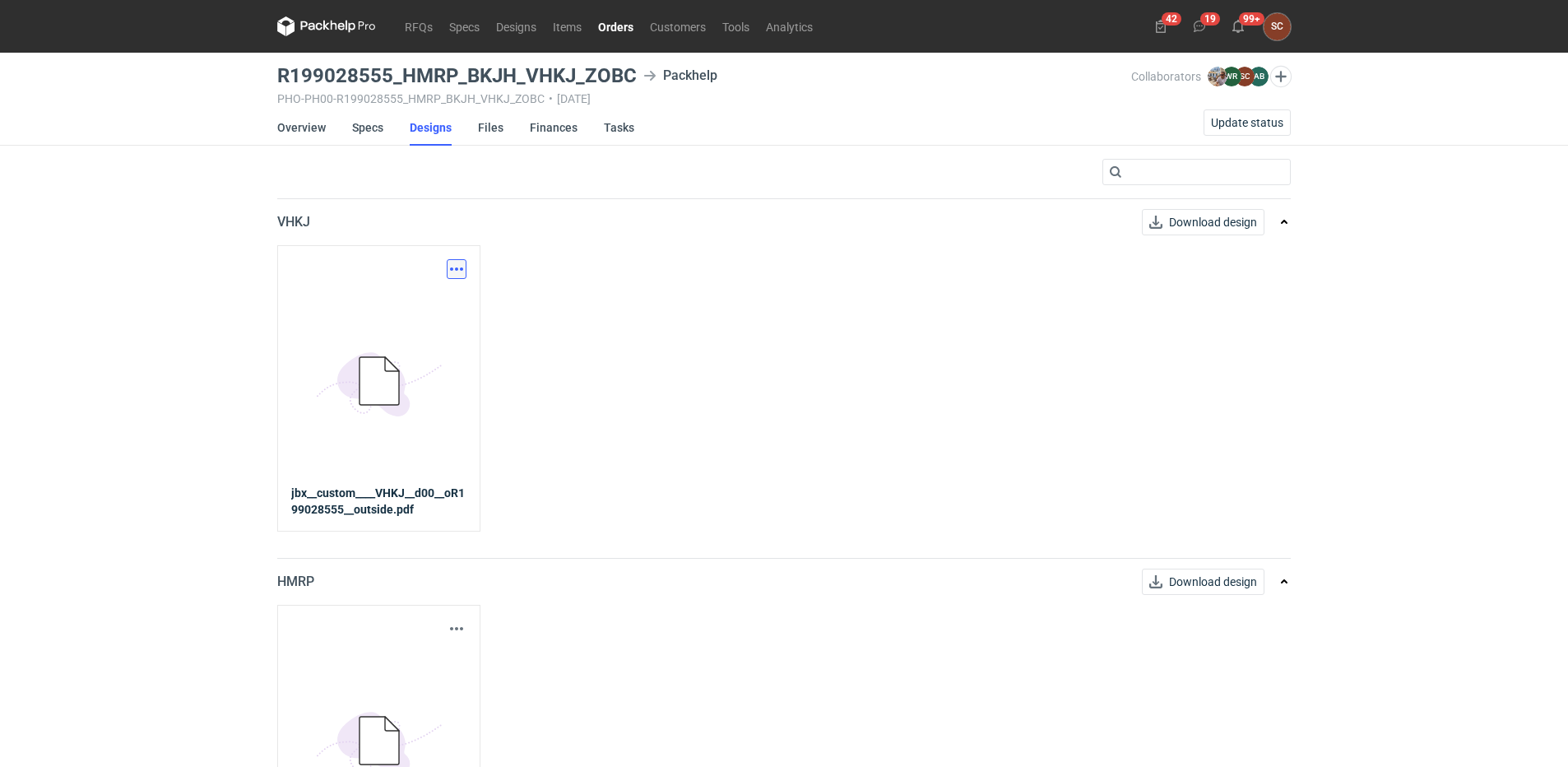
click at [458, 266] on button "button" at bounding box center [457, 269] width 20 height 20
click at [429, 305] on link "Download design part" at bounding box center [384, 305] width 151 height 26
click at [366, 125] on link "Specs" at bounding box center [368, 127] width 31 height 36
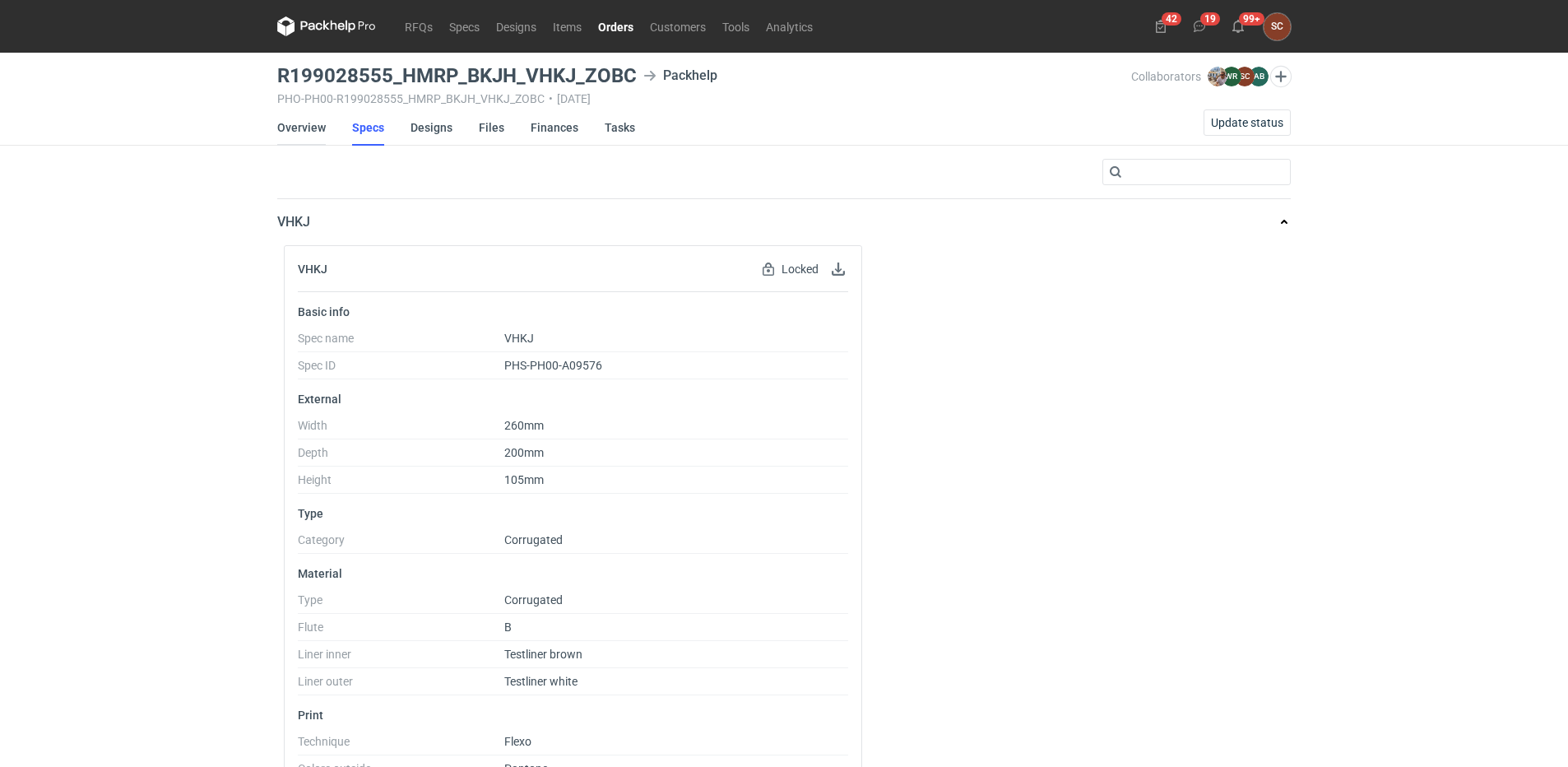
click at [310, 123] on link "Overview" at bounding box center [301, 127] width 49 height 36
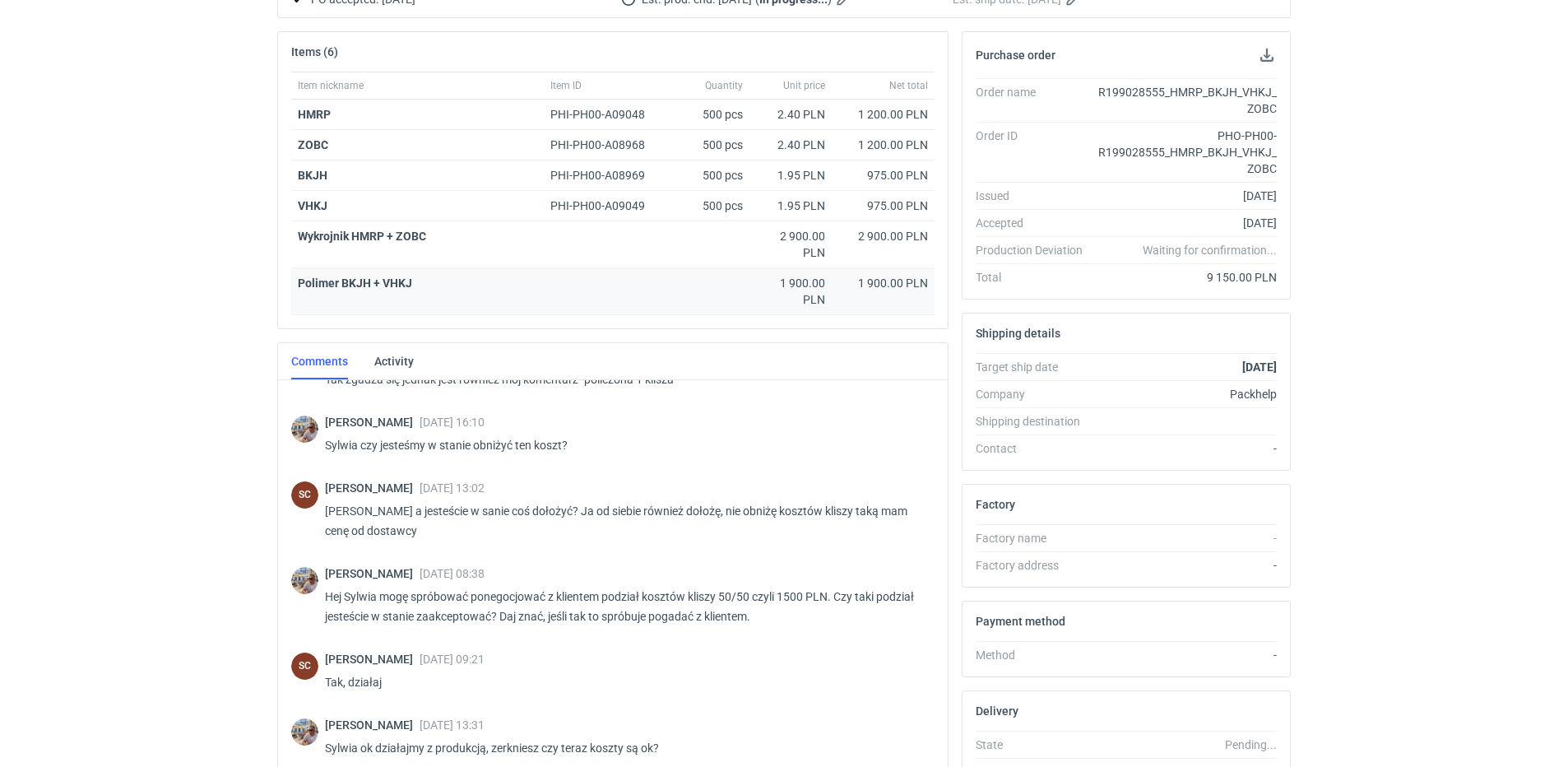
scroll to position [654, 0]
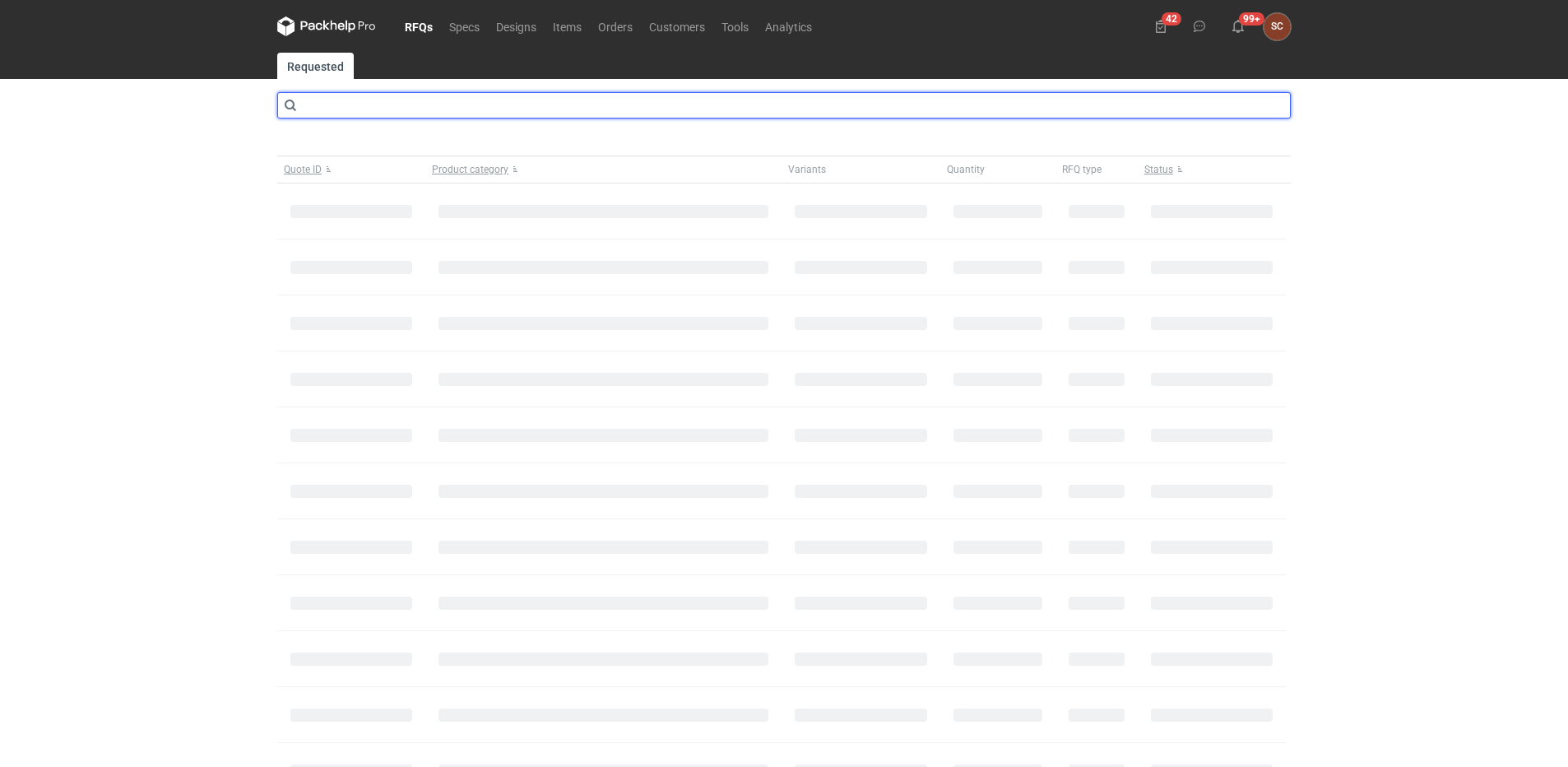
click at [404, 104] on input "text" at bounding box center [784, 105] width 1014 height 26
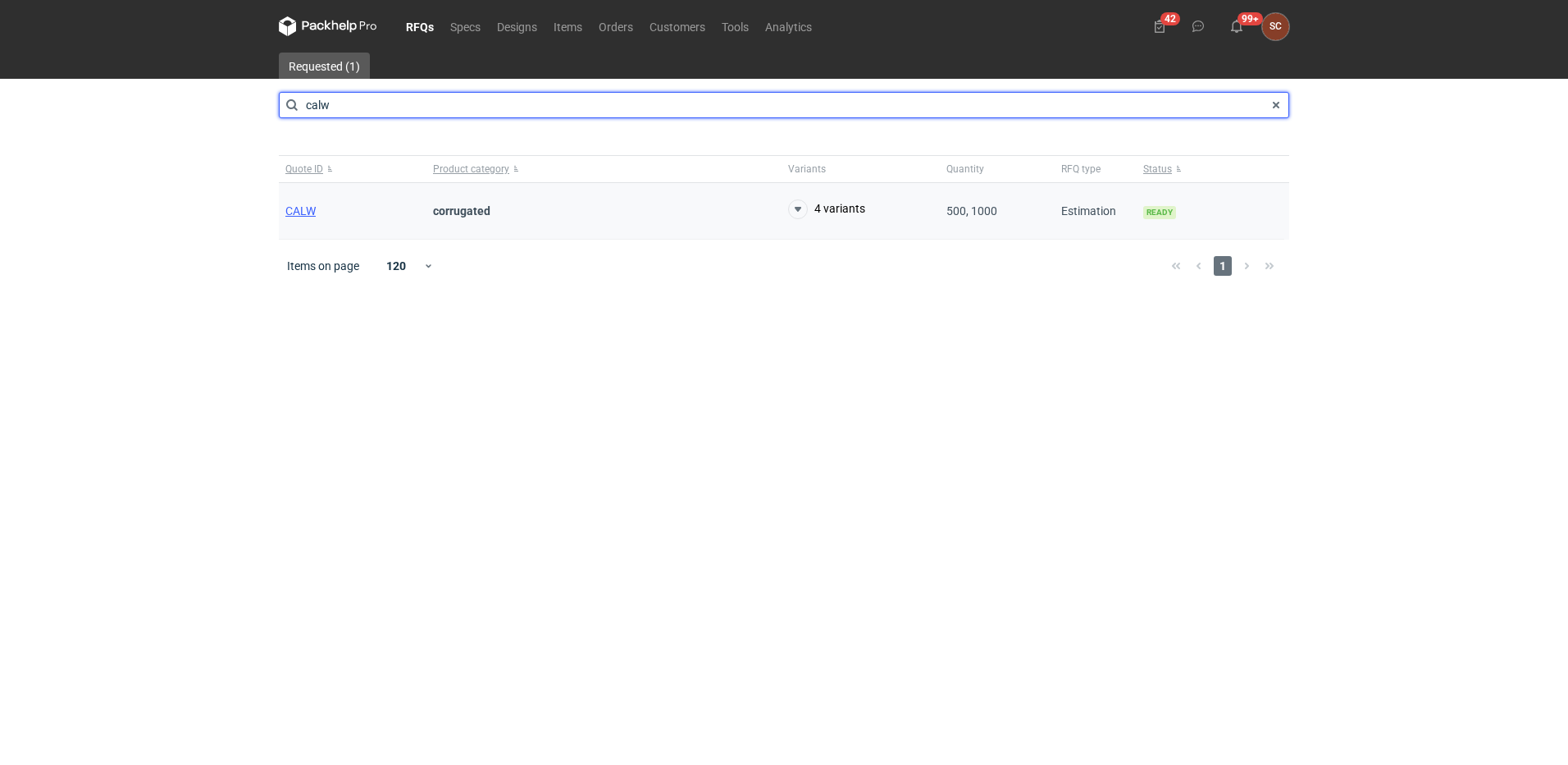
type input "calw"
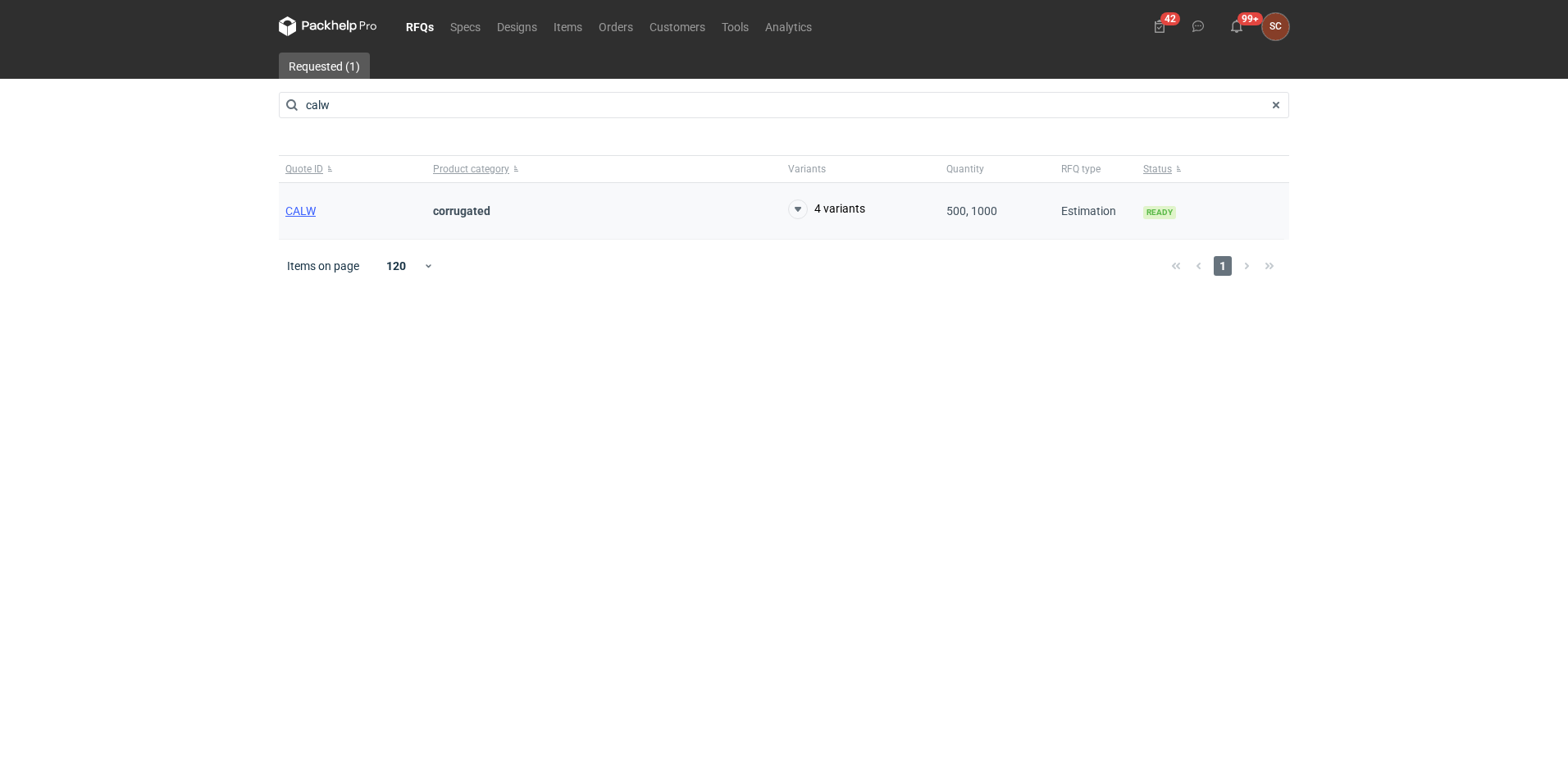
click at [308, 219] on div "CALW" at bounding box center [352, 211] width 148 height 57
click at [300, 210] on span "CALW" at bounding box center [300, 211] width 31 height 13
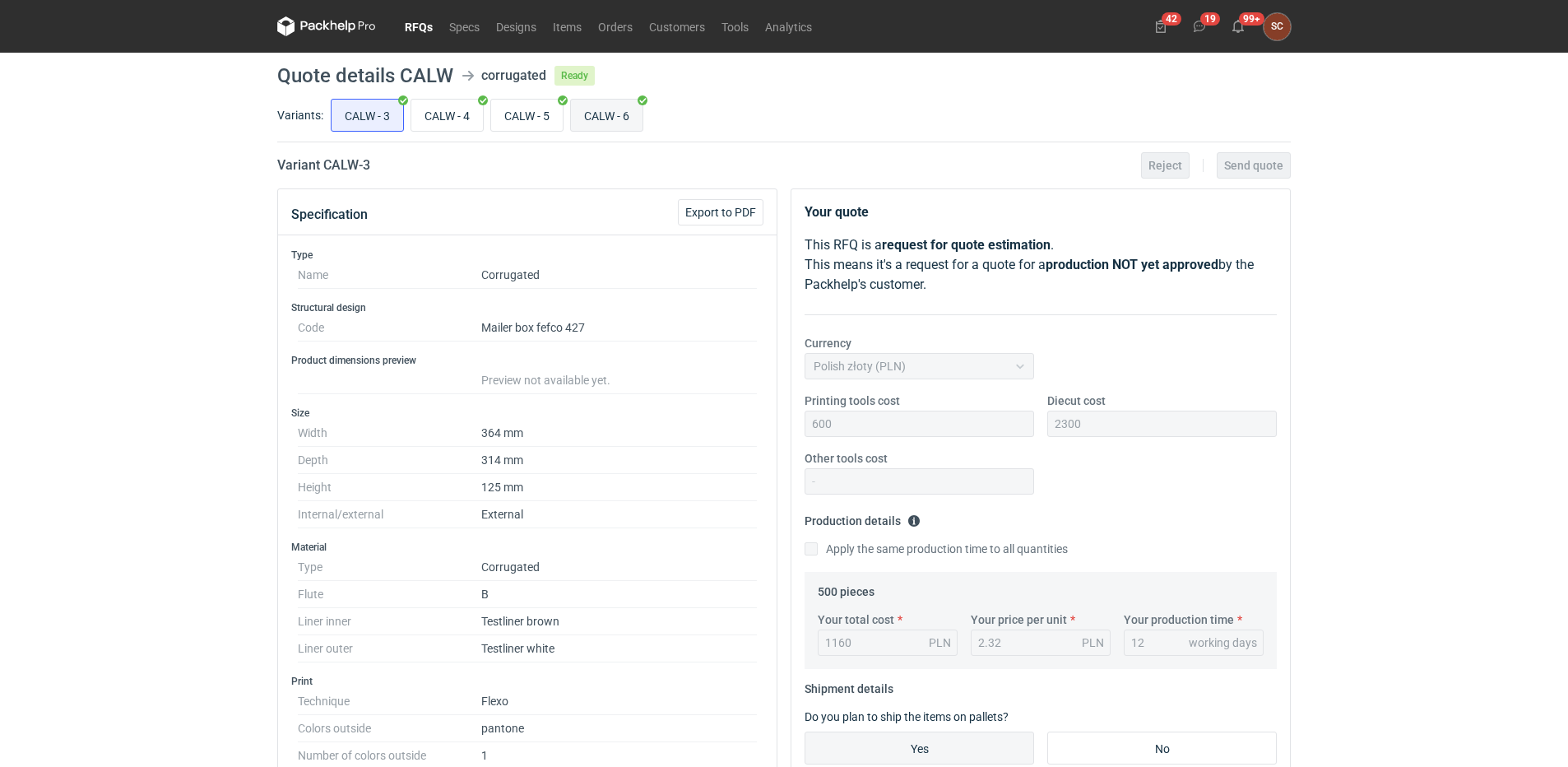
click at [604, 117] on input "CALW - 6" at bounding box center [607, 115] width 72 height 31
radio input "true"
click at [511, 113] on input "CALW - 5" at bounding box center [527, 115] width 72 height 31
radio input "true"
